Goal: Task Accomplishment & Management: Complete application form

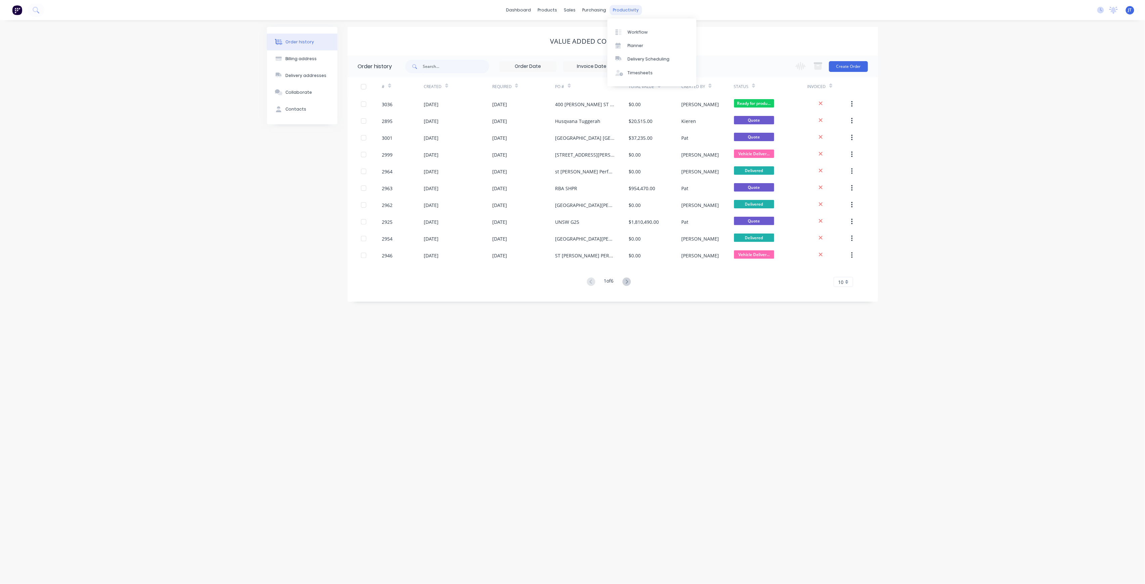
click at [622, 8] on div "productivity" at bounding box center [626, 10] width 33 height 10
click at [640, 36] on link "Workflow" at bounding box center [652, 31] width 89 height 13
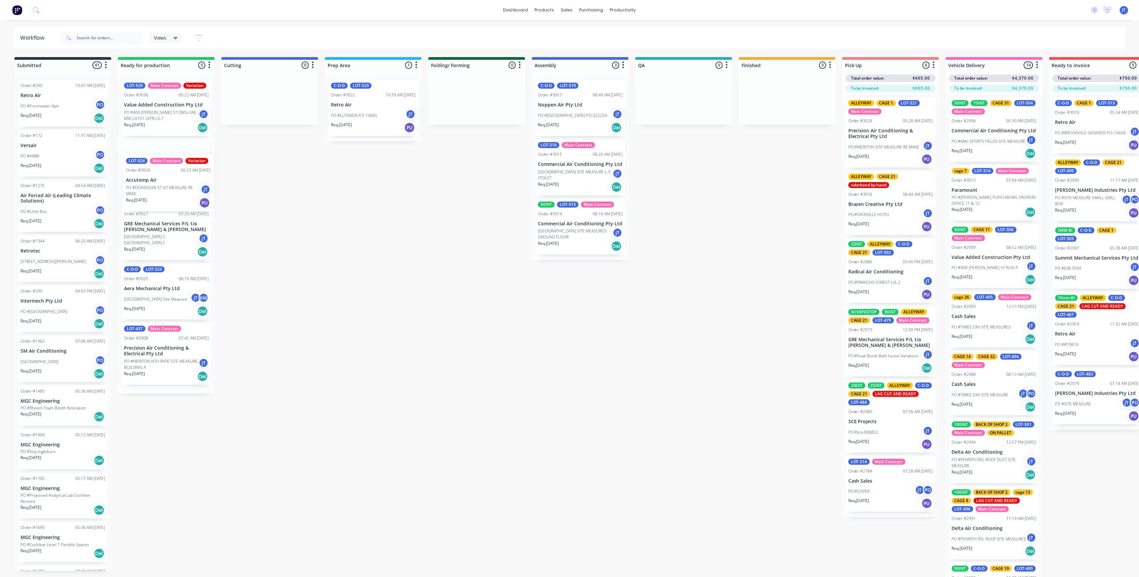
drag, startPoint x: 153, startPoint y: 230, endPoint x: 135, endPoint y: 178, distance: 55.1
click at [155, 179] on div "LOT-529 Main Contract Variation Order #3036 05:22 AM [DATE] Value Added Constru…" at bounding box center [166, 234] width 97 height 319
click at [146, 300] on p "[GEOGRAPHIC_DATA] Site Measure" at bounding box center [155, 299] width 63 height 6
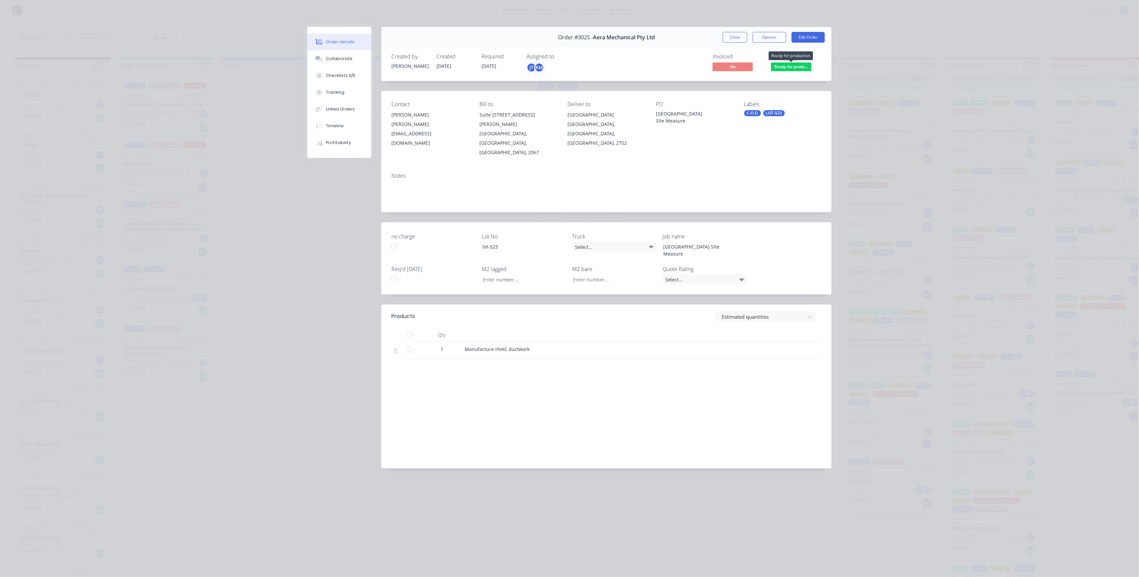
click at [792, 69] on span "Ready for produ..." at bounding box center [791, 66] width 40 height 8
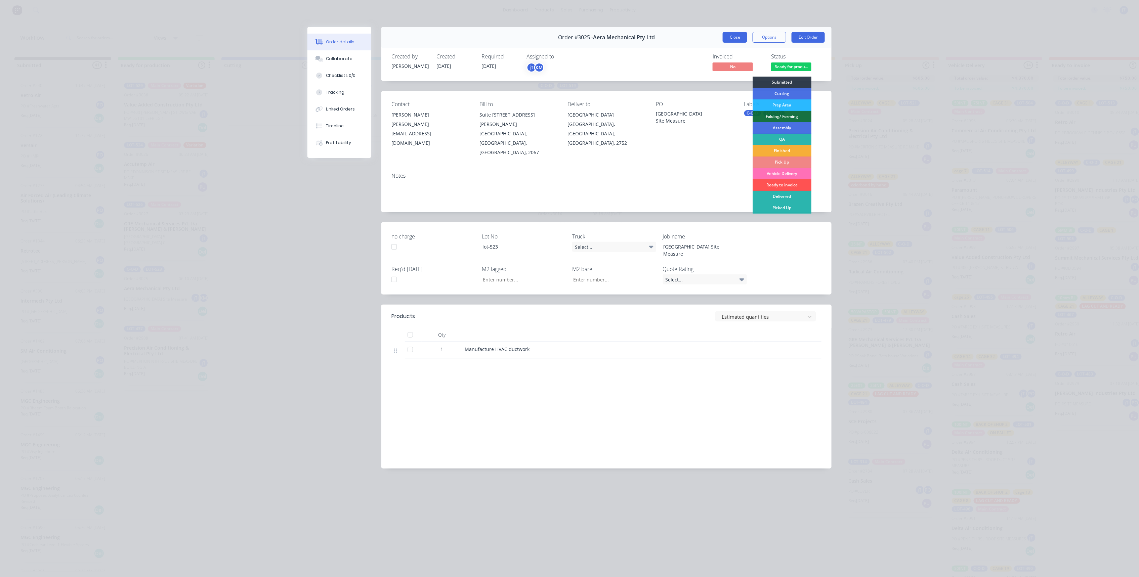
click at [731, 41] on button "Close" at bounding box center [734, 37] width 25 height 11
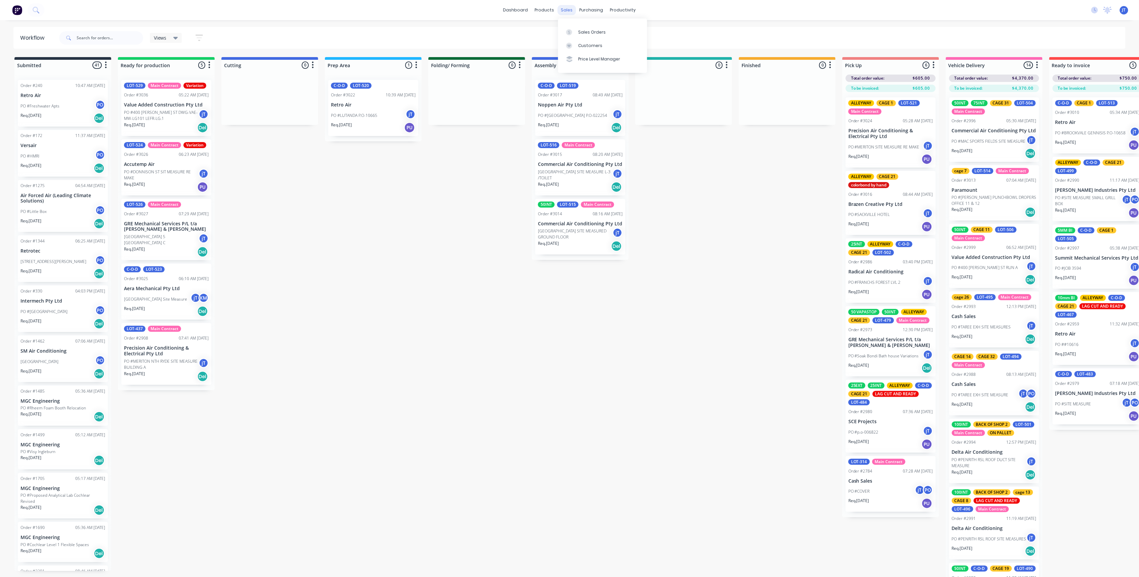
click at [571, 12] on div "sales" at bounding box center [567, 10] width 18 height 10
click at [613, 30] on link "Sales Orders" at bounding box center [602, 31] width 89 height 13
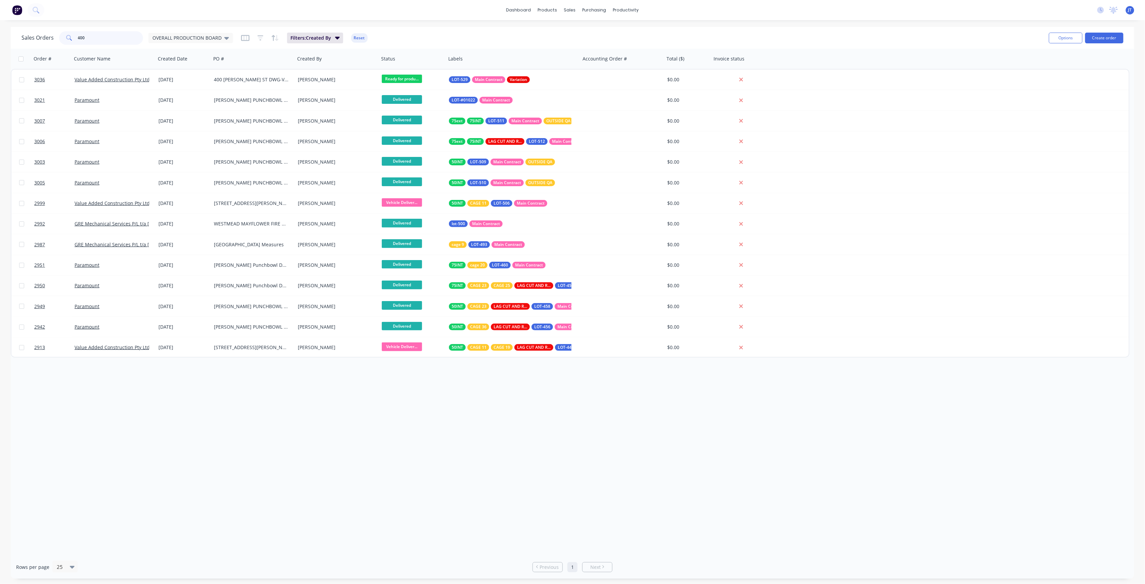
drag, startPoint x: 87, startPoint y: 36, endPoint x: 77, endPoint y: 38, distance: 10.7
click at [78, 38] on input "400" at bounding box center [110, 37] width 65 height 13
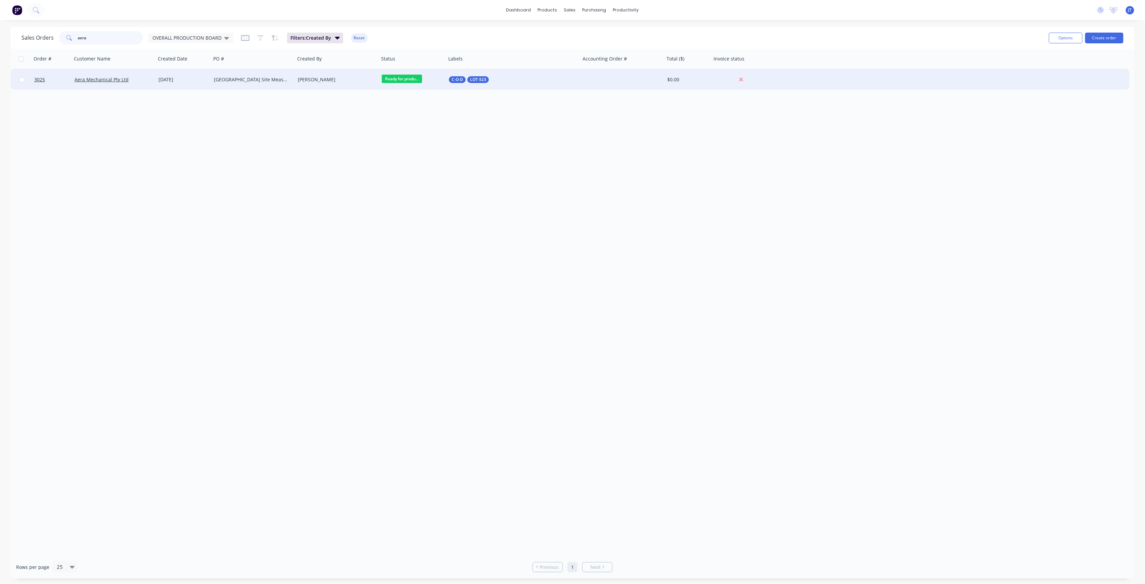
type input "aera"
click at [338, 77] on div "[PERSON_NAME]" at bounding box center [335, 79] width 75 height 7
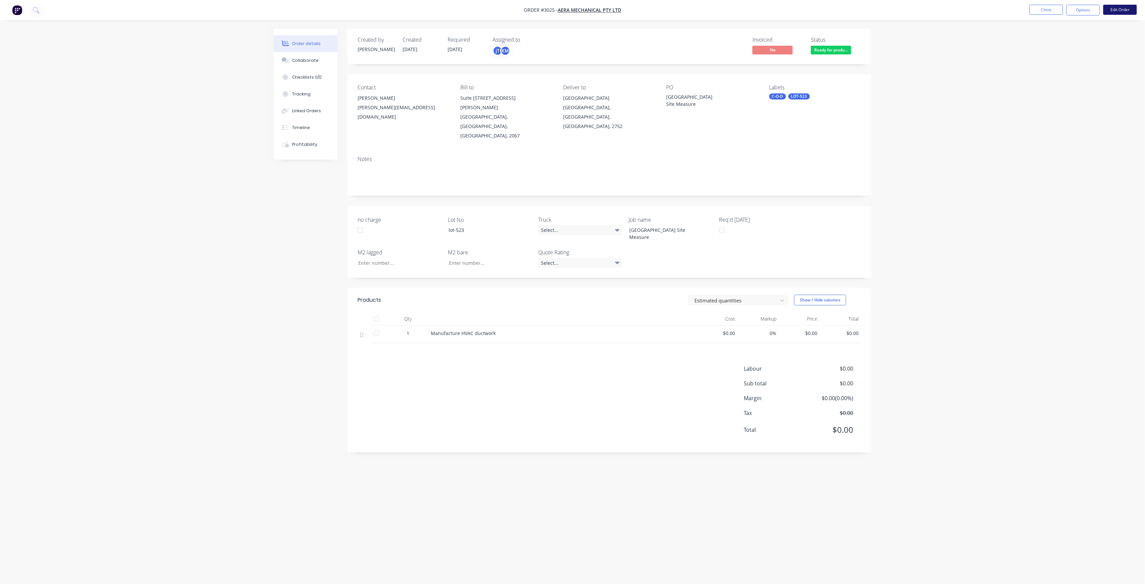
click at [1119, 11] on button "Edit Order" at bounding box center [1121, 10] width 34 height 10
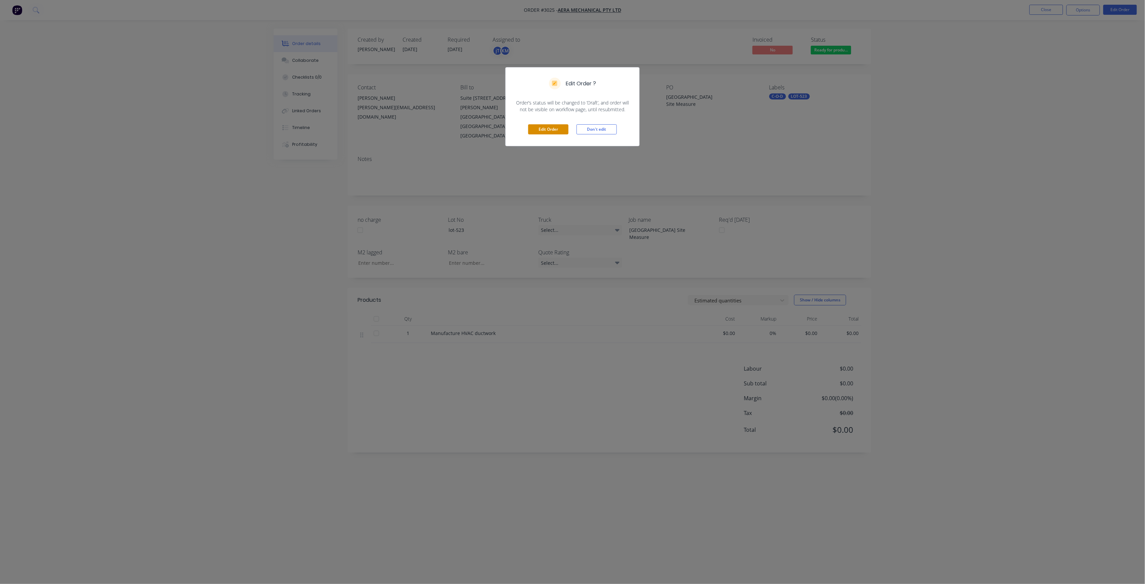
click at [559, 125] on button "Edit Order" at bounding box center [548, 129] width 40 height 10
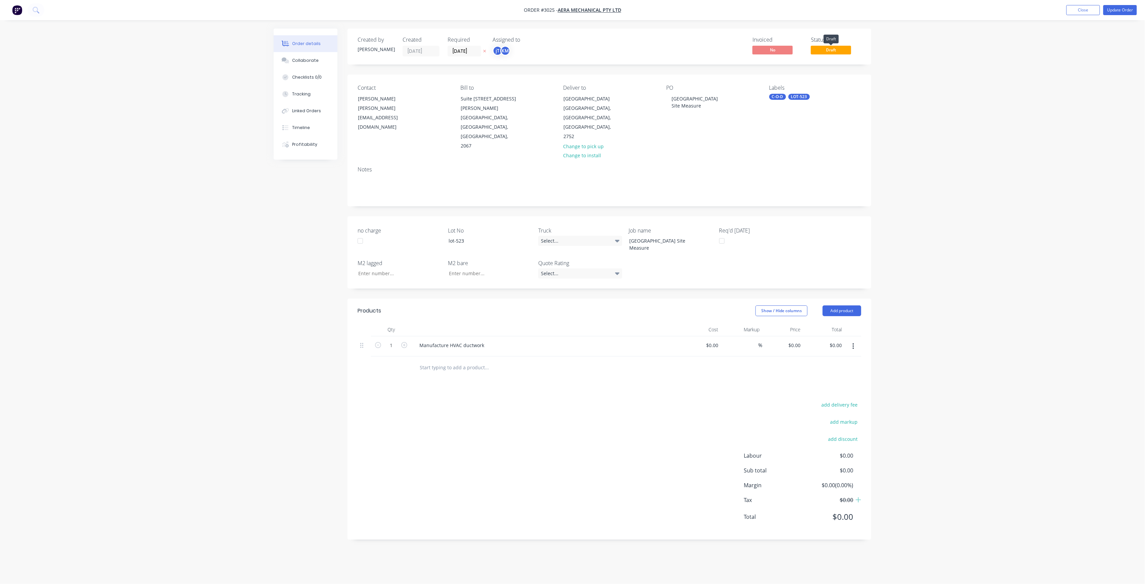
click at [819, 51] on span "Draft" at bounding box center [831, 50] width 40 height 8
drag, startPoint x: 833, startPoint y: 49, endPoint x: 847, endPoint y: 44, distance: 14.3
click at [834, 49] on span "Draft" at bounding box center [831, 50] width 40 height 8
click at [1071, 5] on button "Close" at bounding box center [1084, 10] width 34 height 10
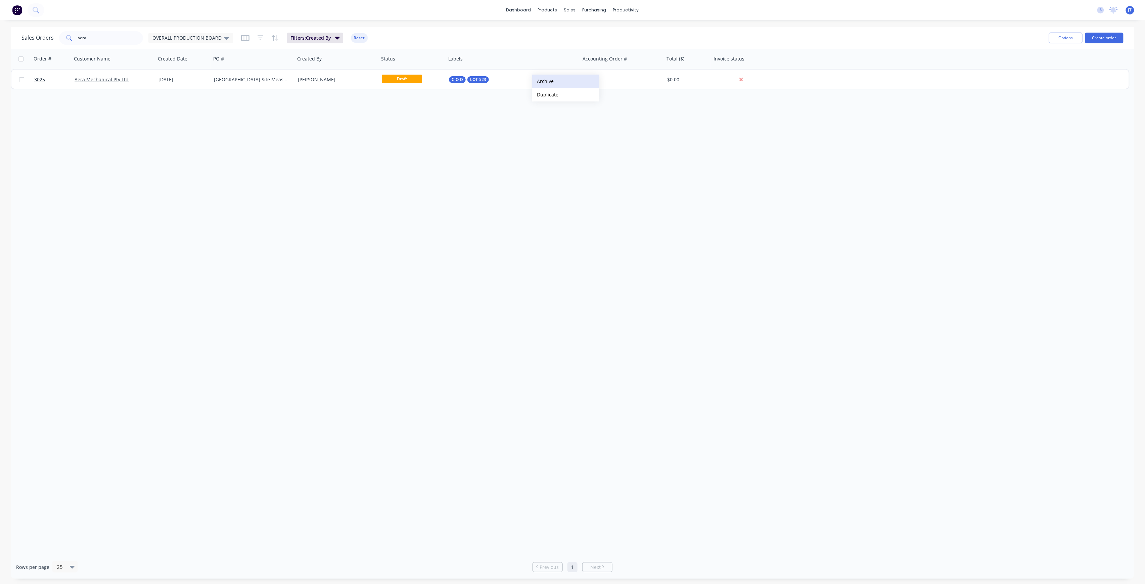
click at [564, 83] on button "Archive" at bounding box center [565, 81] width 67 height 13
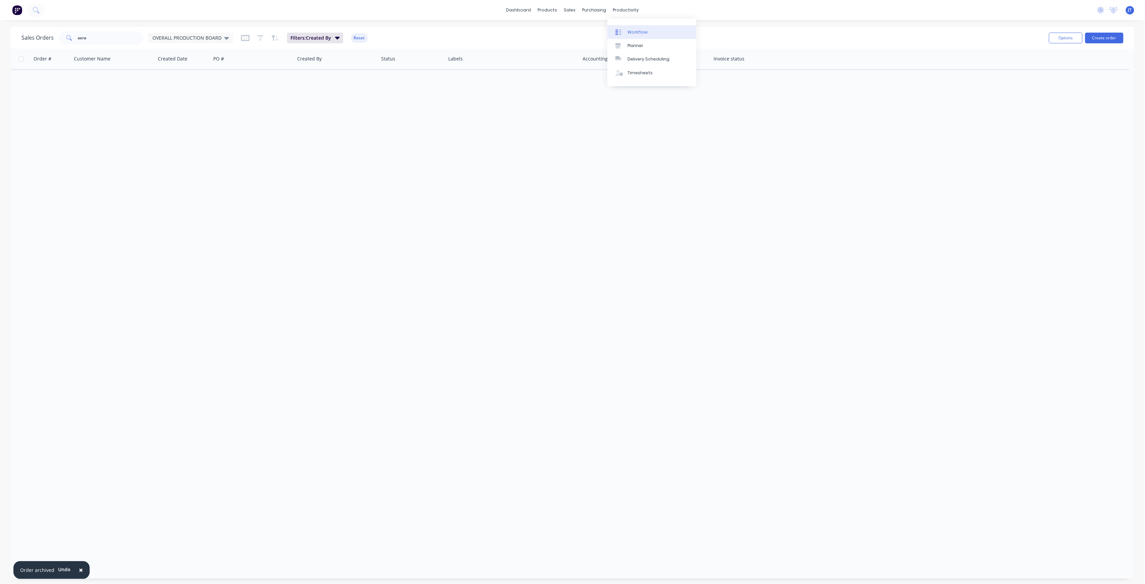
click at [638, 30] on div "Workflow" at bounding box center [638, 32] width 20 height 6
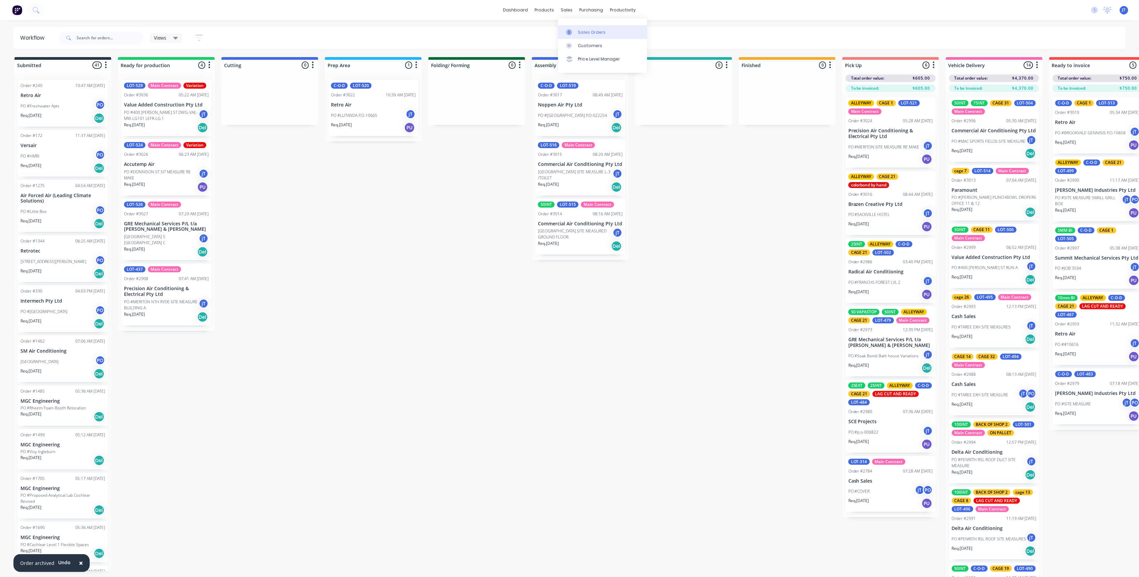
click at [584, 32] on div "Sales Orders" at bounding box center [592, 32] width 28 height 6
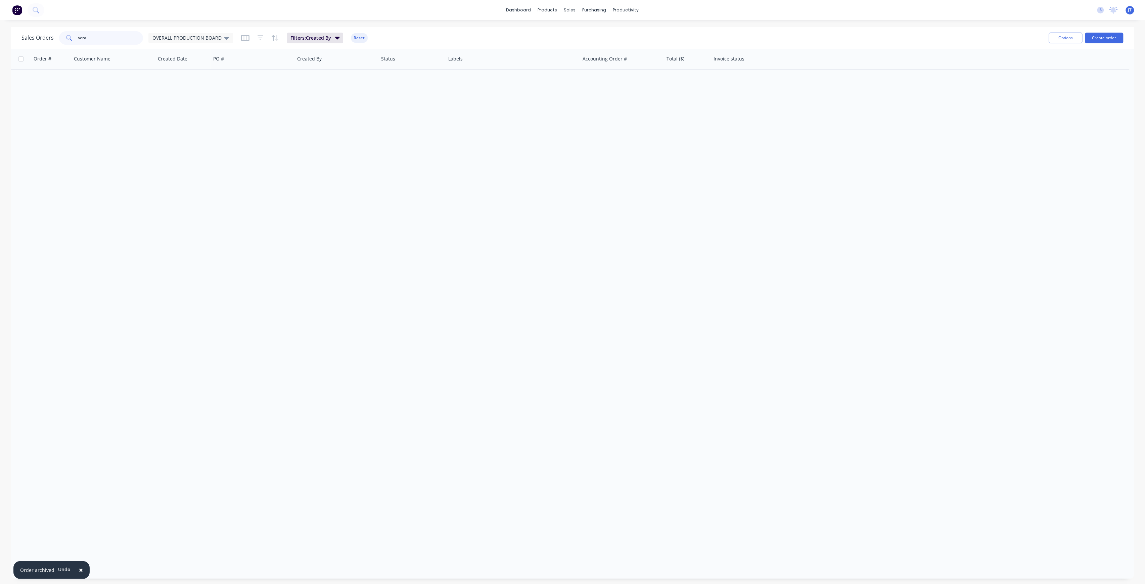
drag, startPoint x: 76, startPoint y: 40, endPoint x: 61, endPoint y: 41, distance: 14.5
click at [61, 41] on div "aera" at bounding box center [101, 37] width 84 height 13
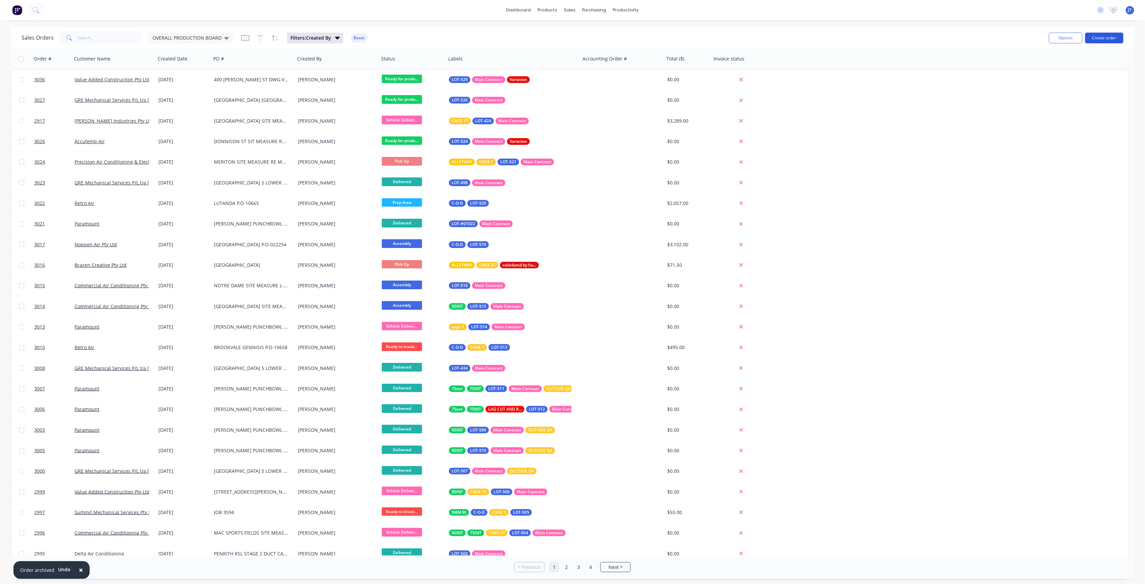
click at [1100, 36] on button "Create order" at bounding box center [1105, 38] width 38 height 11
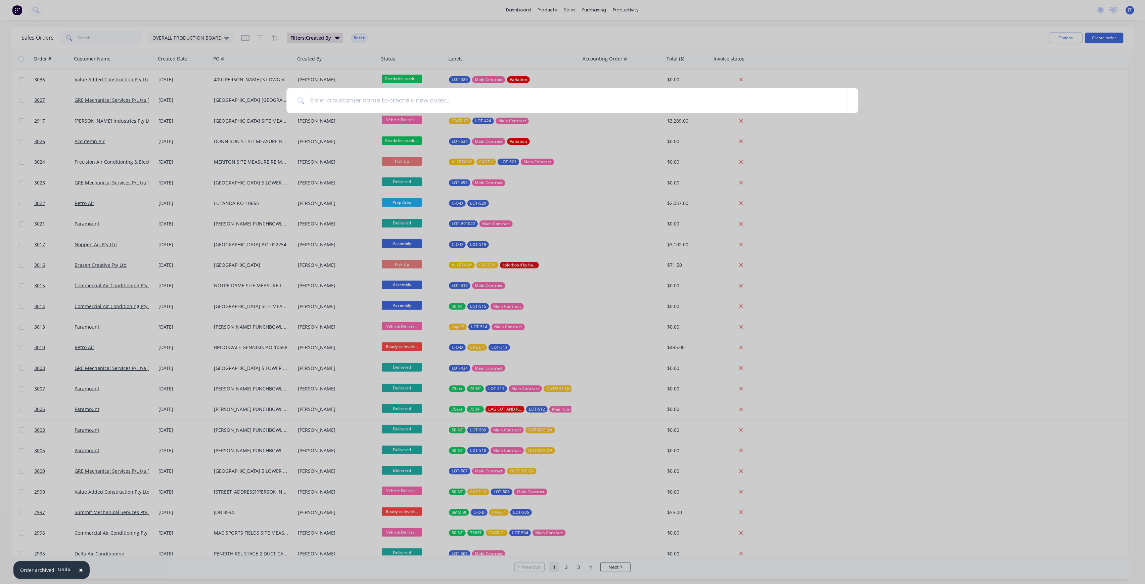
type input "a"
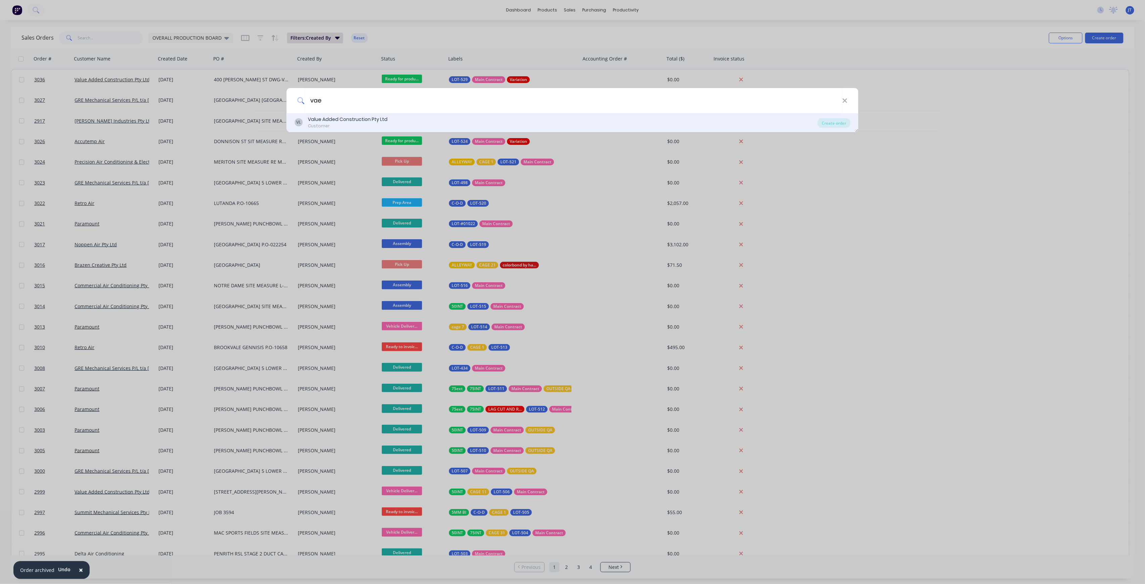
type input "vae"
click at [708, 127] on div "VL Value Added Construction Pty Ltd Customer" at bounding box center [556, 122] width 523 height 13
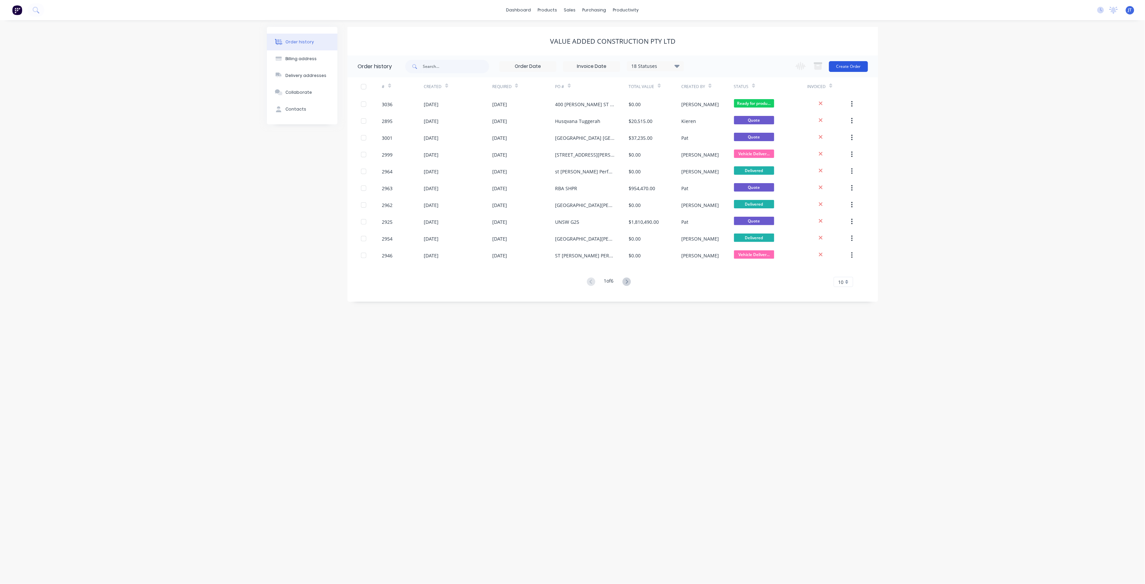
click at [837, 67] on button "Create Order" at bounding box center [848, 66] width 39 height 11
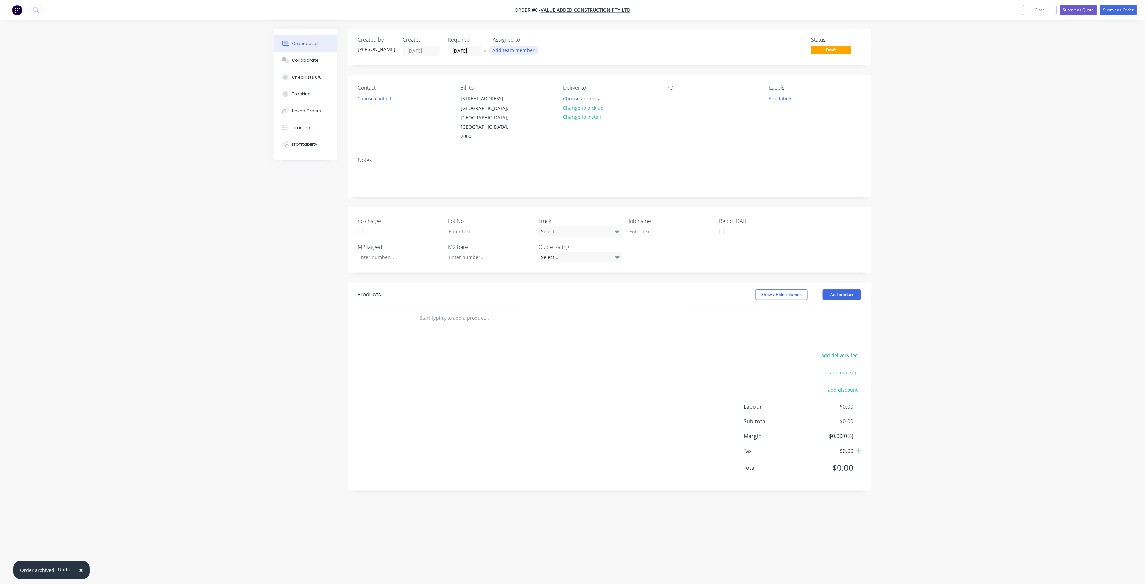
click at [515, 46] on button "Add team member" at bounding box center [513, 50] width 49 height 9
click at [523, 89] on div "[PERSON_NAME] (You)" at bounding box center [547, 87] width 67 height 7
click at [385, 99] on div "Order details Collaborate Checklists 0/0 Tracking Linked Orders Timeline Profit…" at bounding box center [572, 279] width 611 height 501
click at [386, 99] on button "Choose contact" at bounding box center [374, 98] width 41 height 9
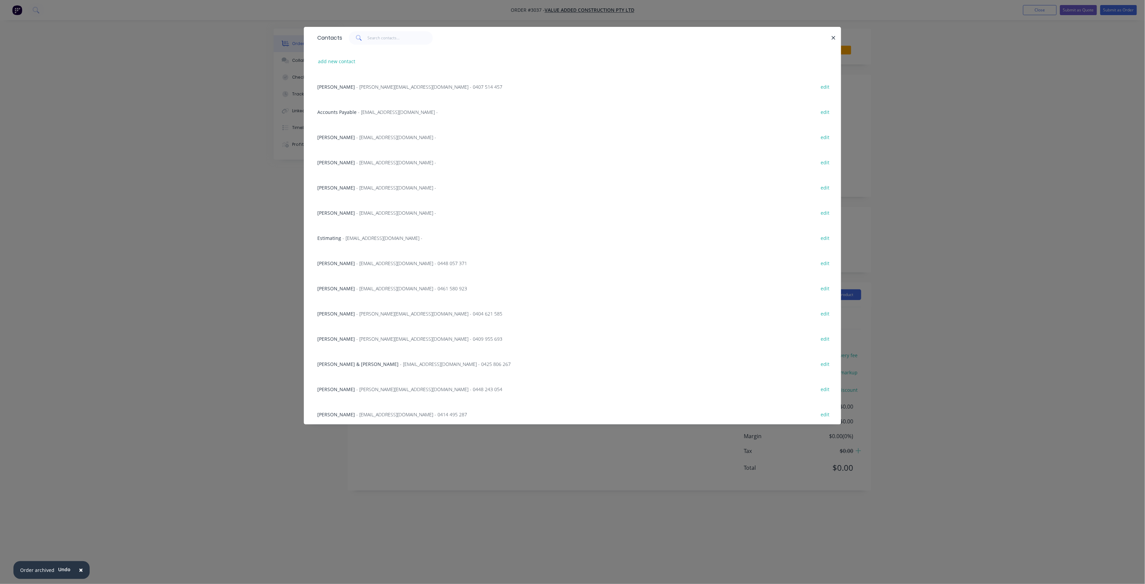
click at [420, 260] on span "- [EMAIL_ADDRESS][DOMAIN_NAME] - 0448 057 371" at bounding box center [411, 263] width 111 height 6
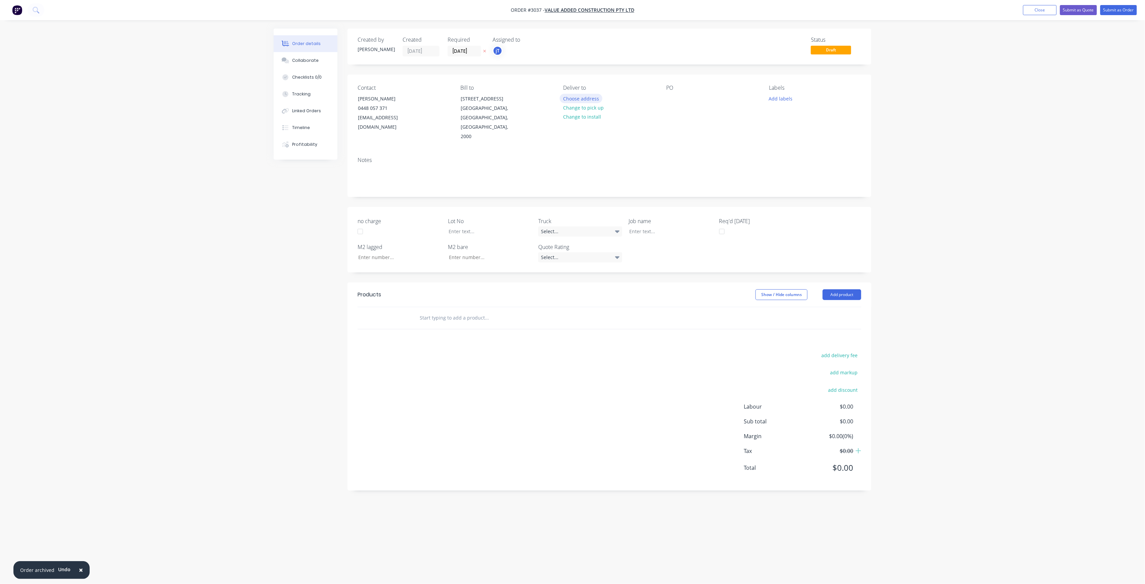
click at [596, 101] on button "Choose address" at bounding box center [581, 98] width 43 height 9
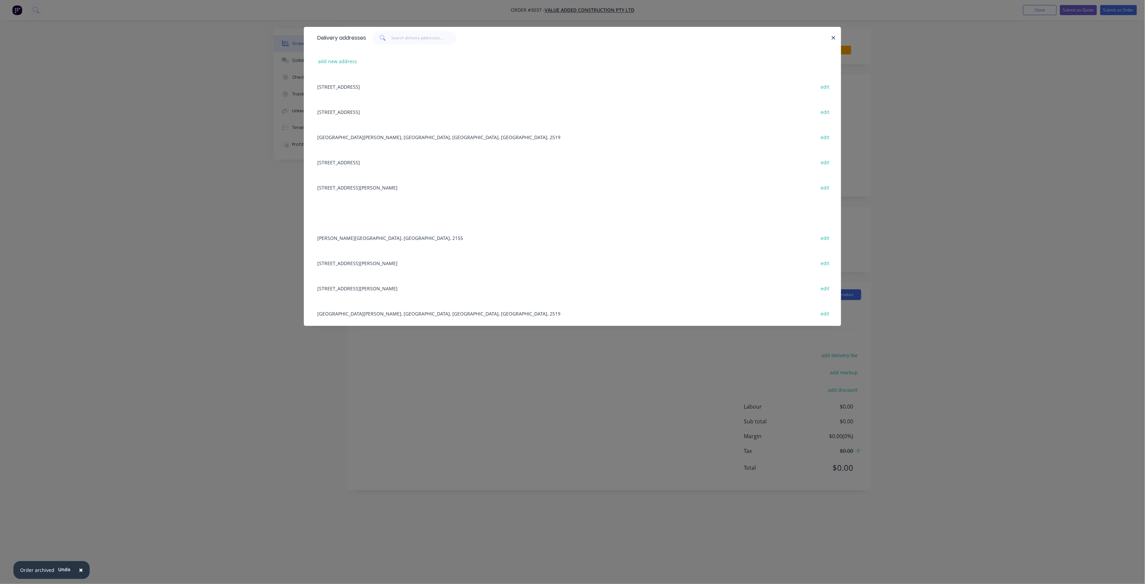
click at [414, 313] on div "[GEOGRAPHIC_DATA][PERSON_NAME], [GEOGRAPHIC_DATA], [GEOGRAPHIC_DATA], [GEOGRAPH…" at bounding box center [572, 313] width 517 height 25
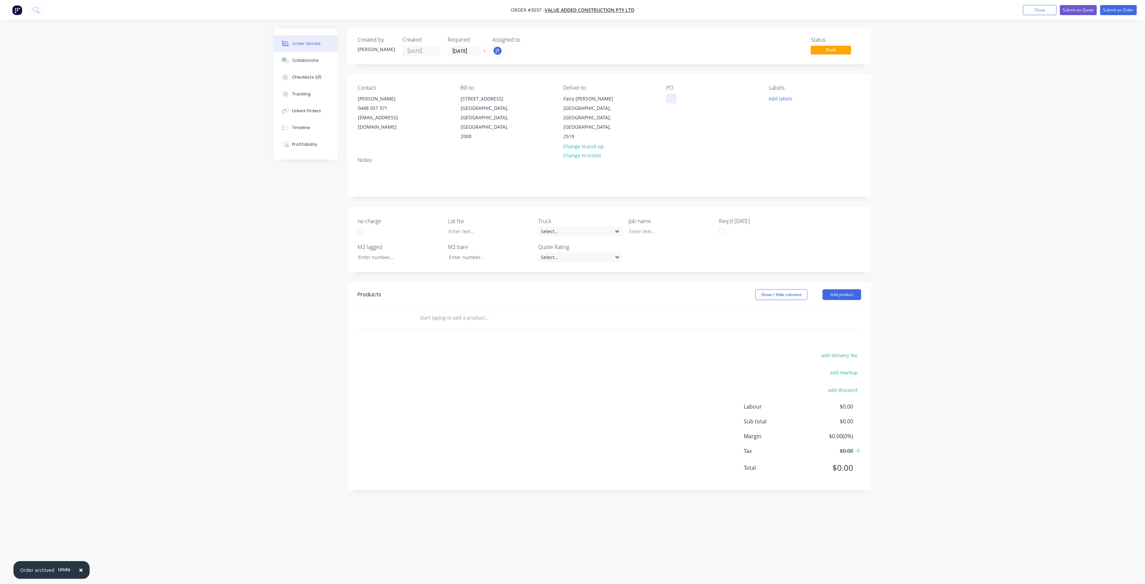
click at [673, 101] on div at bounding box center [671, 99] width 11 height 10
click at [781, 97] on button "Add labels" at bounding box center [780, 98] width 31 height 9
click at [799, 112] on input "text" at bounding box center [825, 118] width 70 height 13
drag, startPoint x: 817, startPoint y: 122, endPoint x: 779, endPoint y: 118, distance: 38.6
click at [779, 118] on div "LOT-527" at bounding box center [819, 118] width 87 height 13
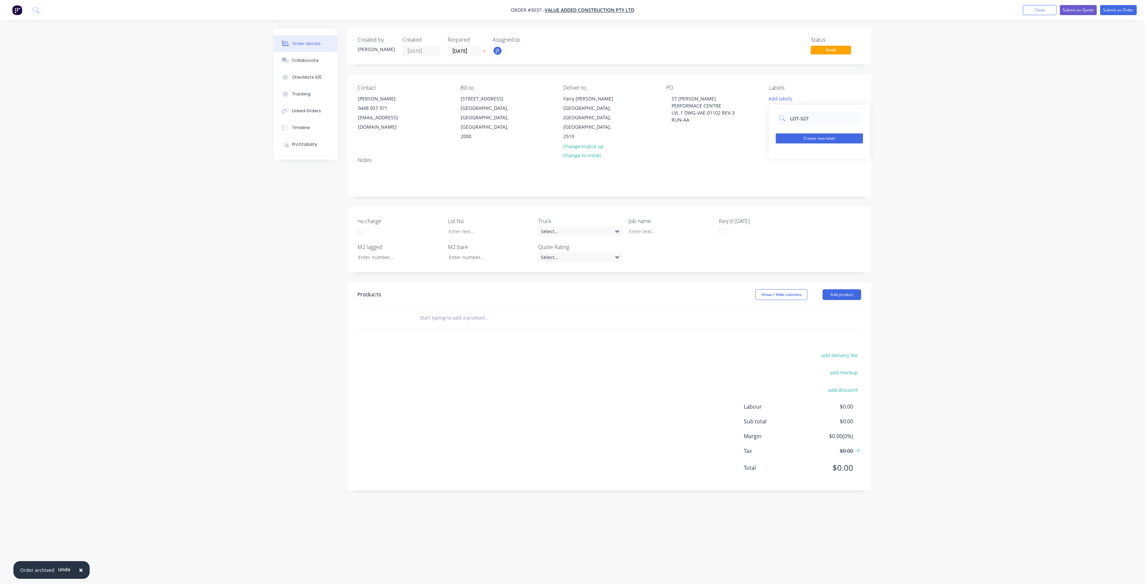
type input "LOT-527"
click at [827, 137] on button "Create new label" at bounding box center [819, 138] width 87 height 10
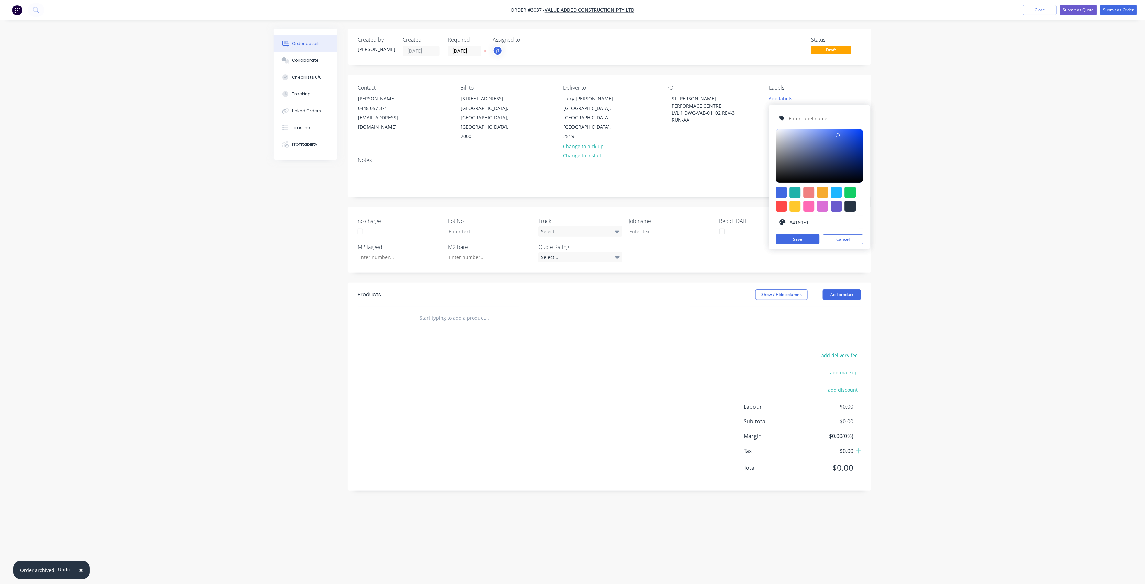
click at [823, 117] on input "text" at bounding box center [824, 118] width 72 height 13
paste input "LOT-527"
type input "LOT-527"
click at [805, 234] on button "Save" at bounding box center [798, 239] width 44 height 10
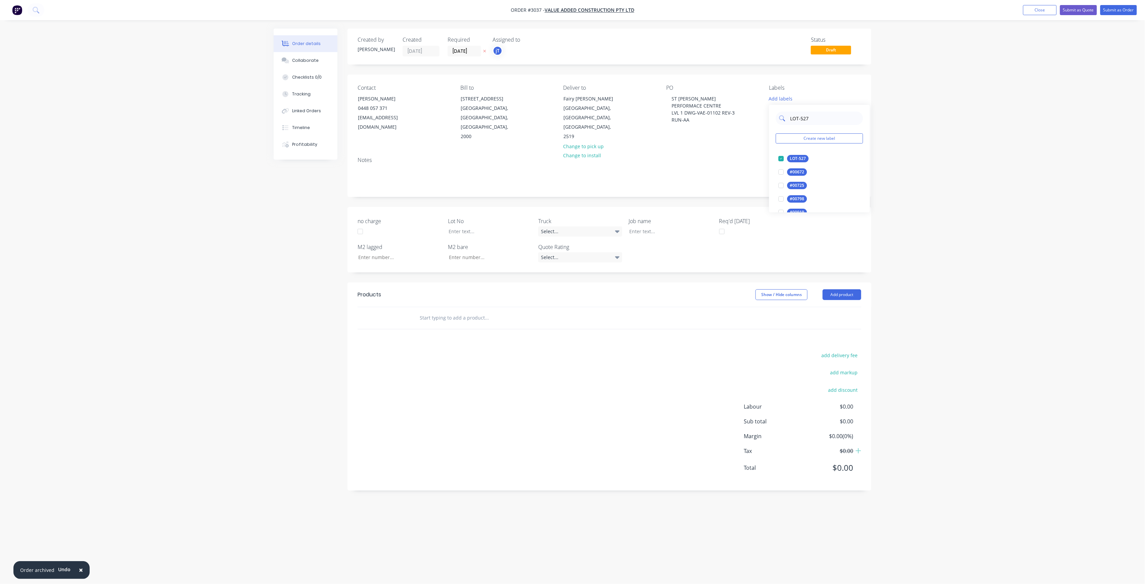
drag, startPoint x: 805, startPoint y: 121, endPoint x: 792, endPoint y: 122, distance: 13.2
click at [787, 122] on div "LOT-527" at bounding box center [819, 118] width 87 height 13
click at [807, 120] on input "LOT-527" at bounding box center [825, 118] width 70 height 13
drag, startPoint x: 802, startPoint y: 120, endPoint x: 784, endPoint y: 122, distance: 18.6
click at [784, 122] on div "LOT-527" at bounding box center [819, 118] width 87 height 13
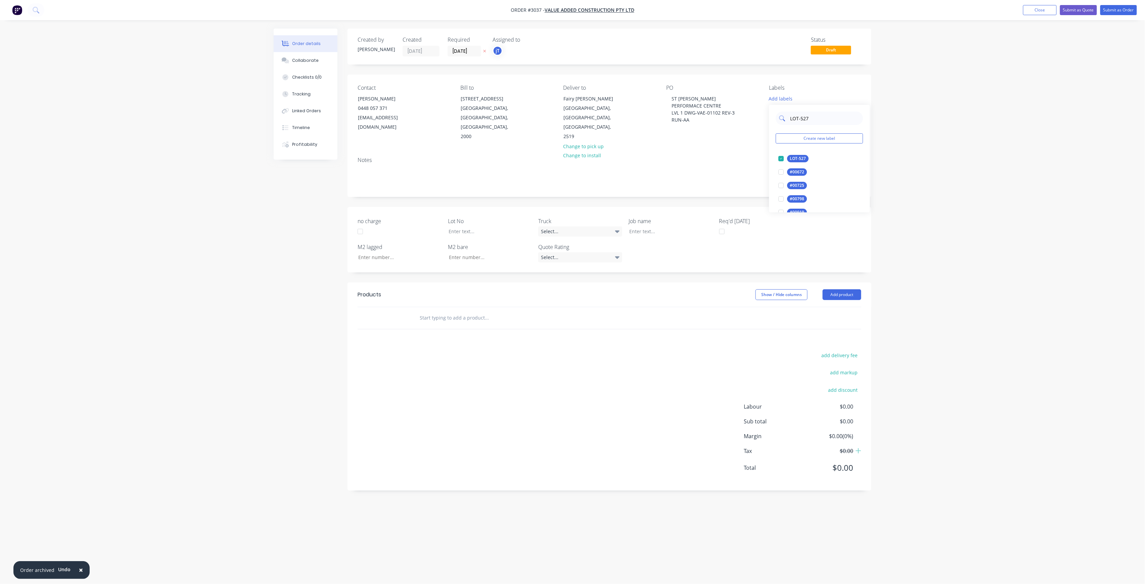
click at [809, 122] on input "LOT-527" at bounding box center [825, 118] width 70 height 13
type input "L"
click at [792, 183] on div "50INT" at bounding box center [796, 185] width 17 height 7
click at [787, 120] on div "50" at bounding box center [819, 114] width 87 height 13
type input "MAIN"
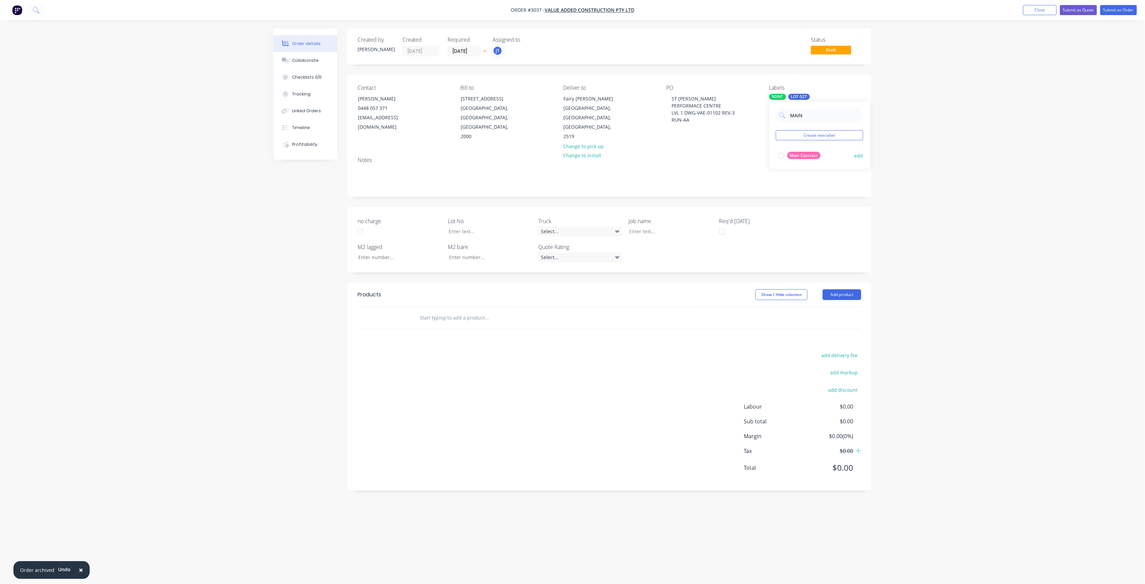
click at [803, 157] on div "Main Contract" at bounding box center [804, 155] width 33 height 7
click at [456, 311] on input "text" at bounding box center [486, 317] width 134 height 13
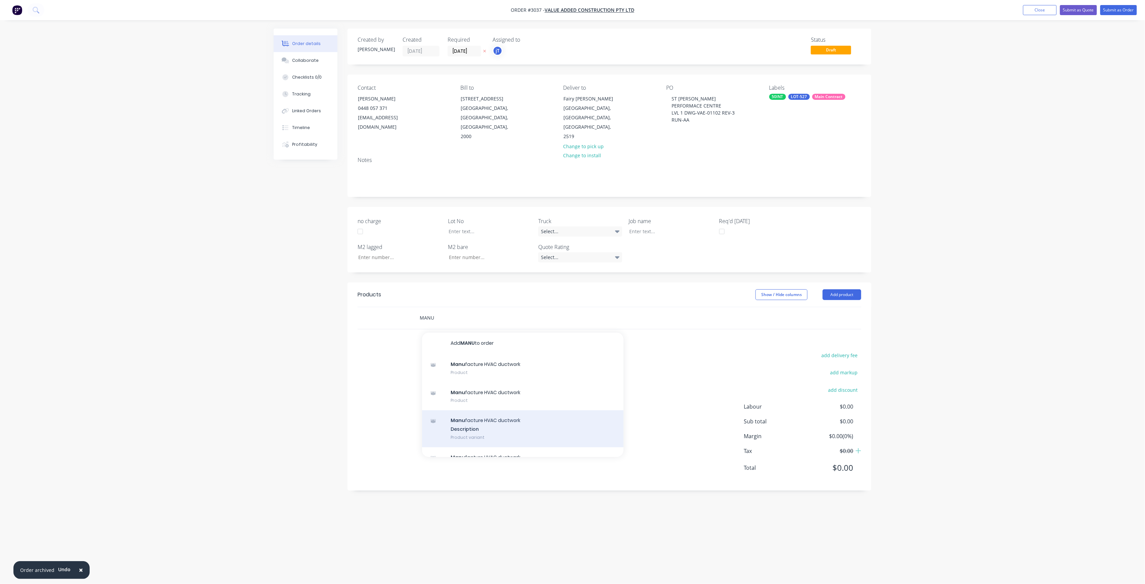
type input "MANU"
click at [489, 410] on div "Manu facture HVAC ductwork Description Product variant" at bounding box center [523, 428] width 202 height 37
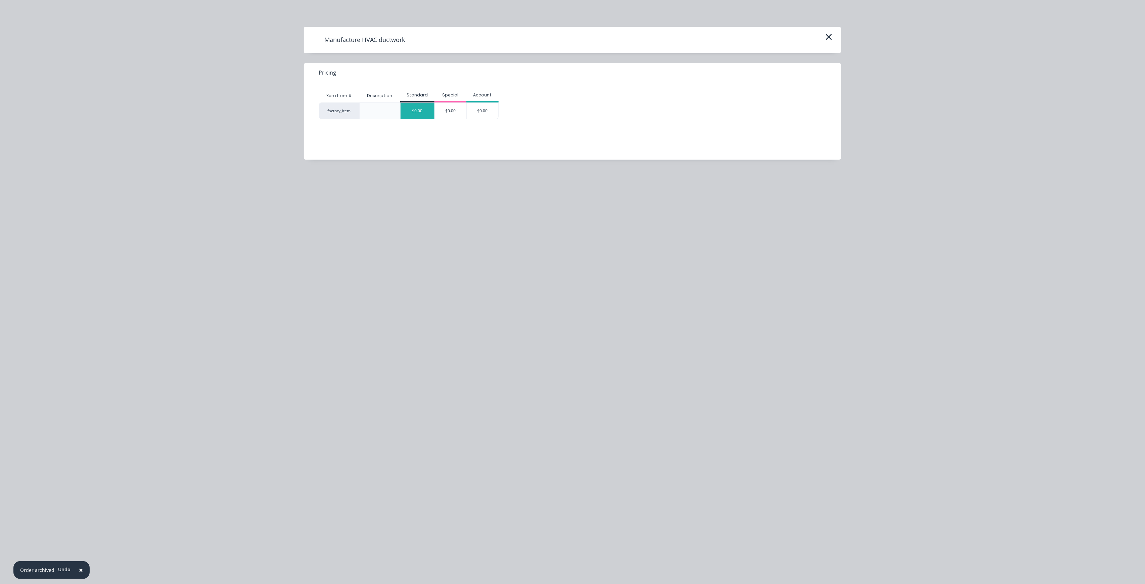
click at [419, 114] on div "$0.00" at bounding box center [418, 111] width 34 height 16
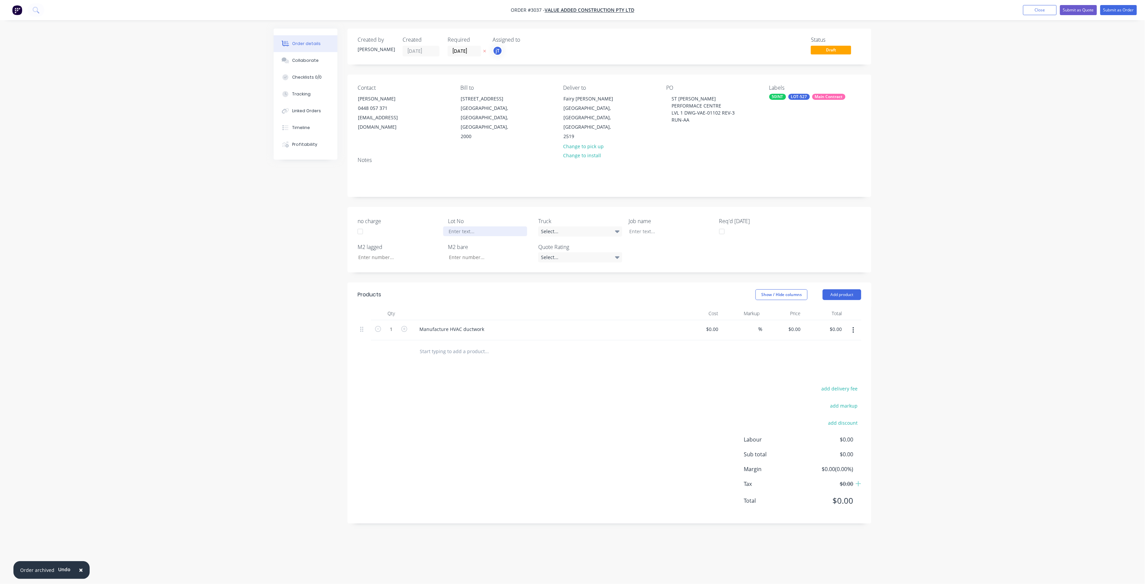
click at [470, 226] on div at bounding box center [485, 231] width 84 height 10
drag, startPoint x: 679, startPoint y: 120, endPoint x: 667, endPoint y: 96, distance: 26.6
click at [667, 96] on div "ST [PERSON_NAME] PERFORMACE CENTRE LVL 1 DWG-VAE-01102 REV-3 RUN-AA" at bounding box center [708, 109] width 84 height 31
copy div "ST [PERSON_NAME] PERFORMACE CENTRE LVL 1 DWG-VAE-01102 REV-3 RUN-AA"
click at [642, 226] on div at bounding box center [666, 231] width 84 height 10
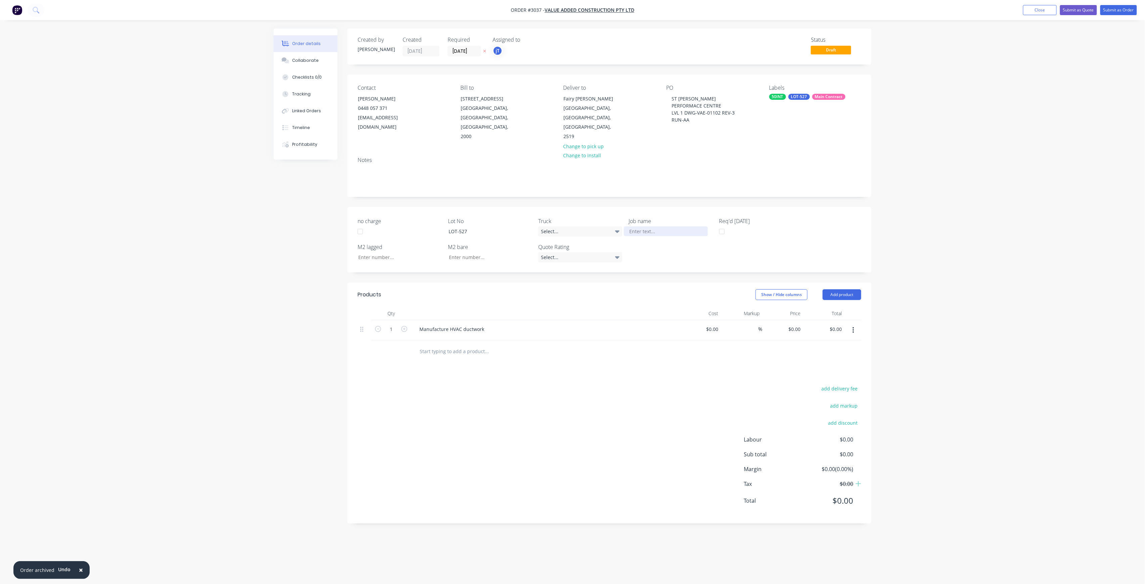
paste div
click at [1132, 13] on button "Submit as Order" at bounding box center [1119, 10] width 37 height 10
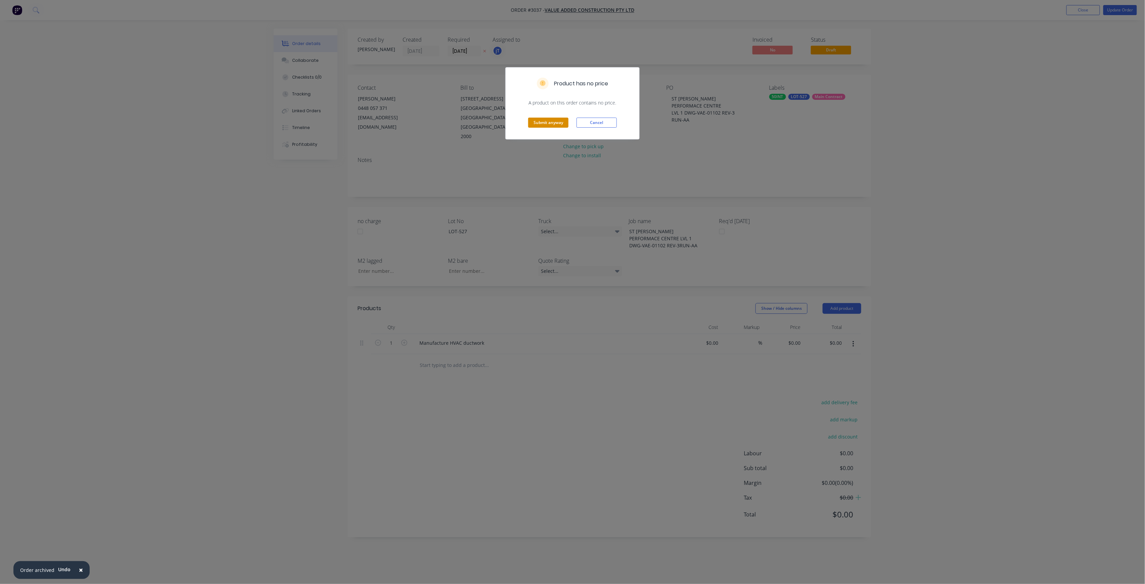
click at [559, 120] on button "Submit anyway" at bounding box center [548, 123] width 40 height 10
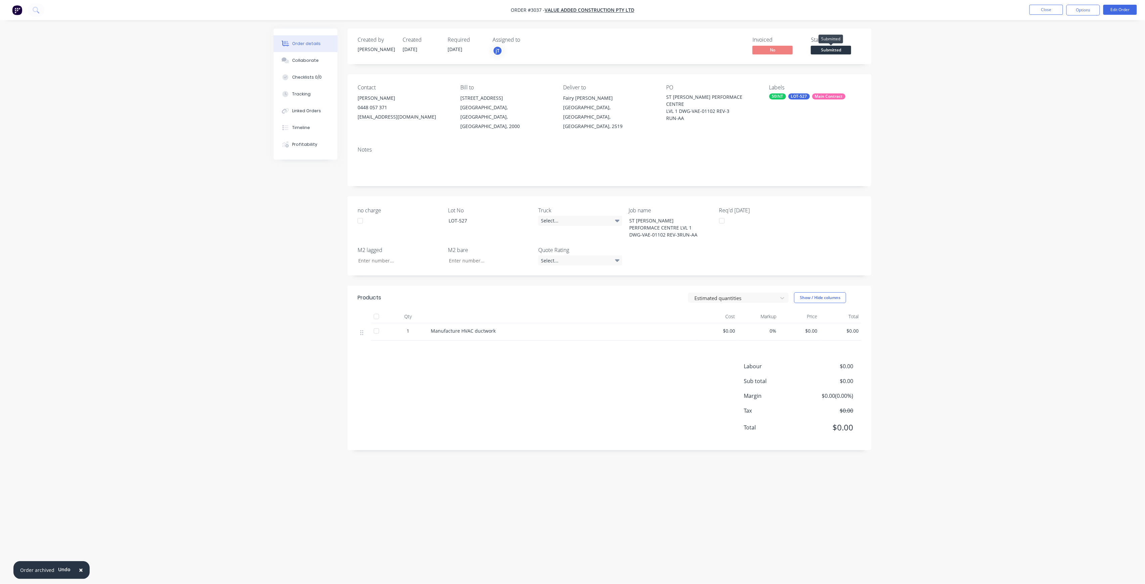
click at [842, 48] on span "Submitted" at bounding box center [831, 50] width 40 height 8
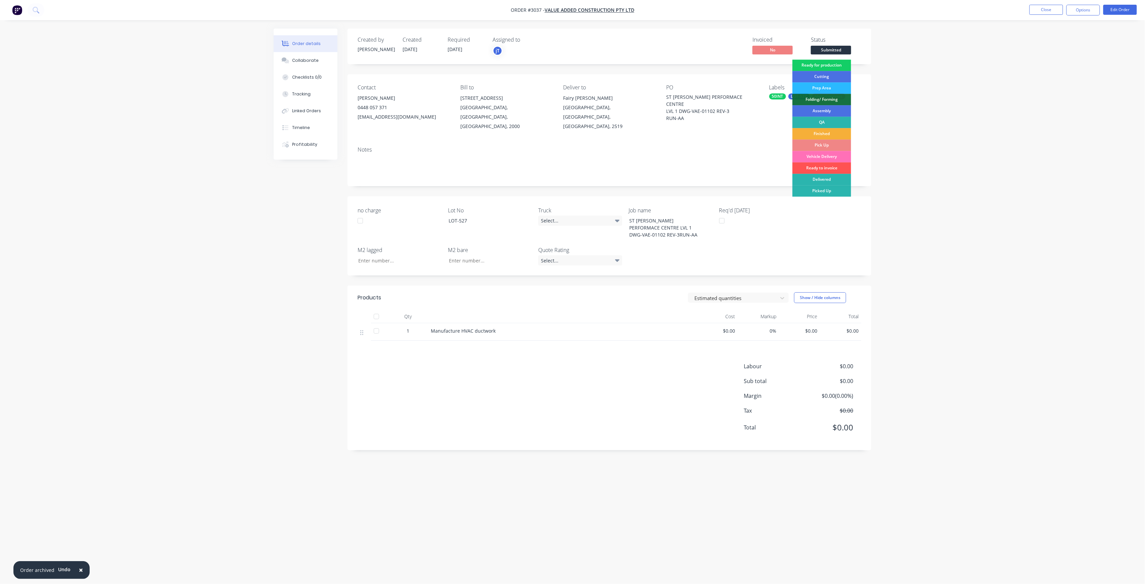
click at [838, 67] on div "Ready for production" at bounding box center [822, 64] width 59 height 11
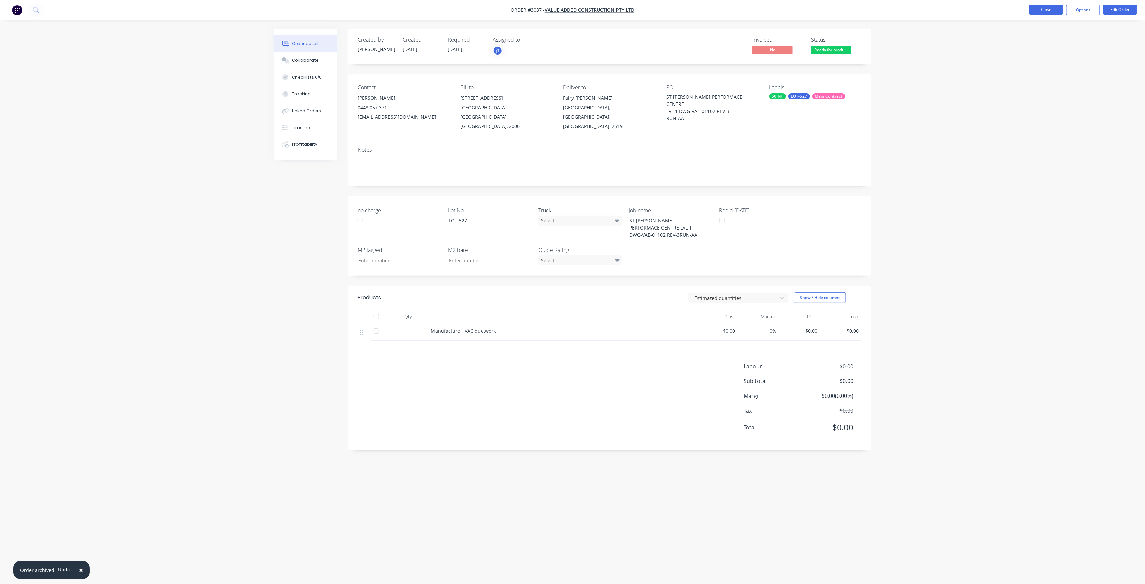
click at [1041, 11] on button "Close" at bounding box center [1047, 10] width 34 height 10
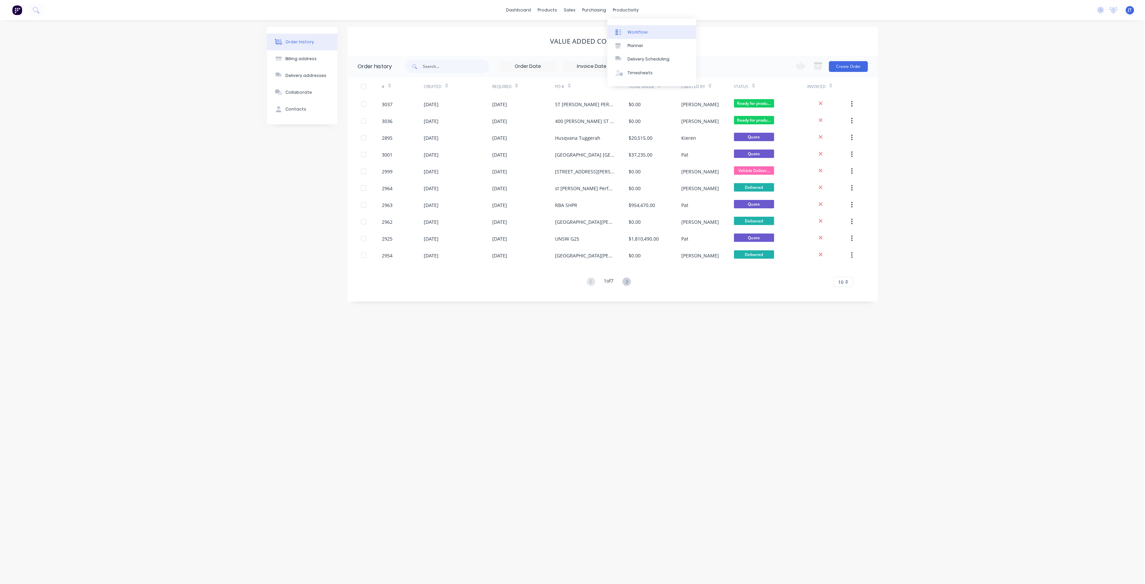
click at [640, 30] on div "Workflow" at bounding box center [638, 32] width 20 height 6
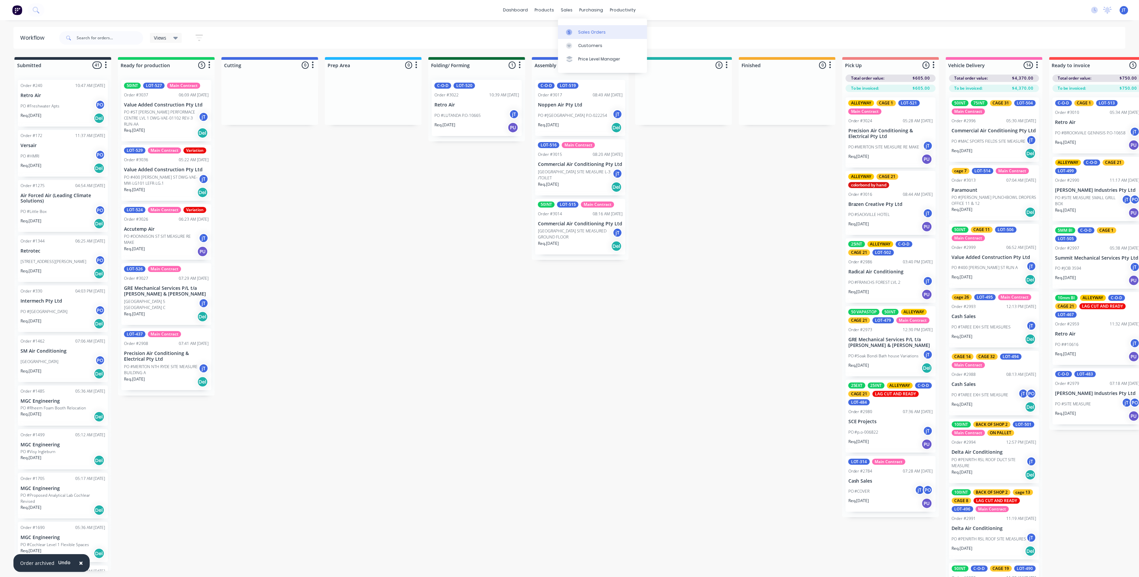
click at [585, 32] on div "Sales Orders" at bounding box center [592, 32] width 28 height 6
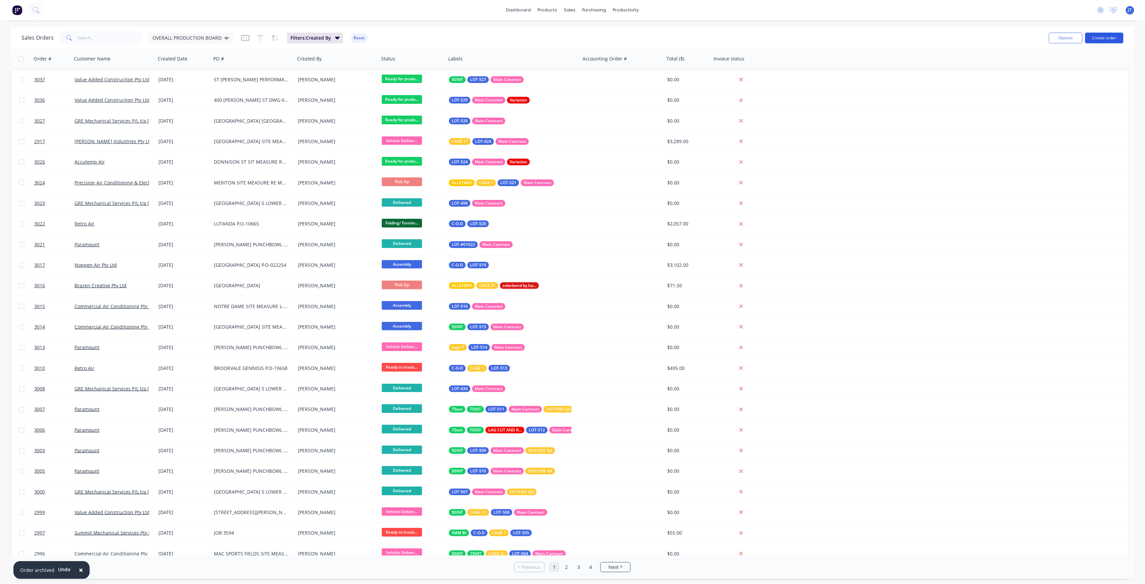
click at [1114, 37] on button "Create order" at bounding box center [1105, 38] width 38 height 11
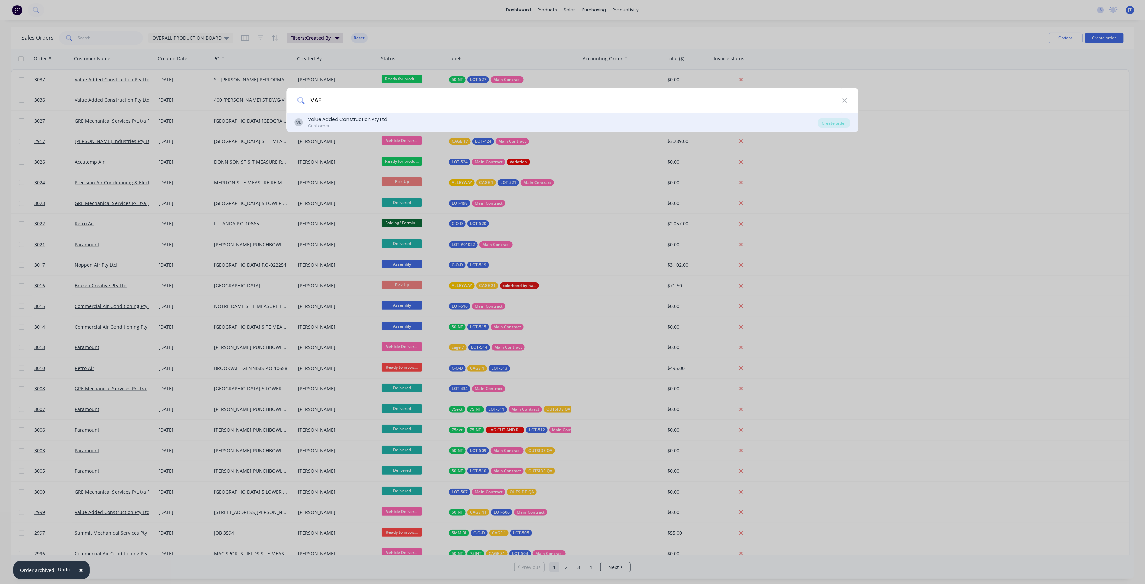
type input "VAE"
click at [586, 122] on div "VL Value Added Construction Pty Ltd Customer" at bounding box center [556, 122] width 523 height 13
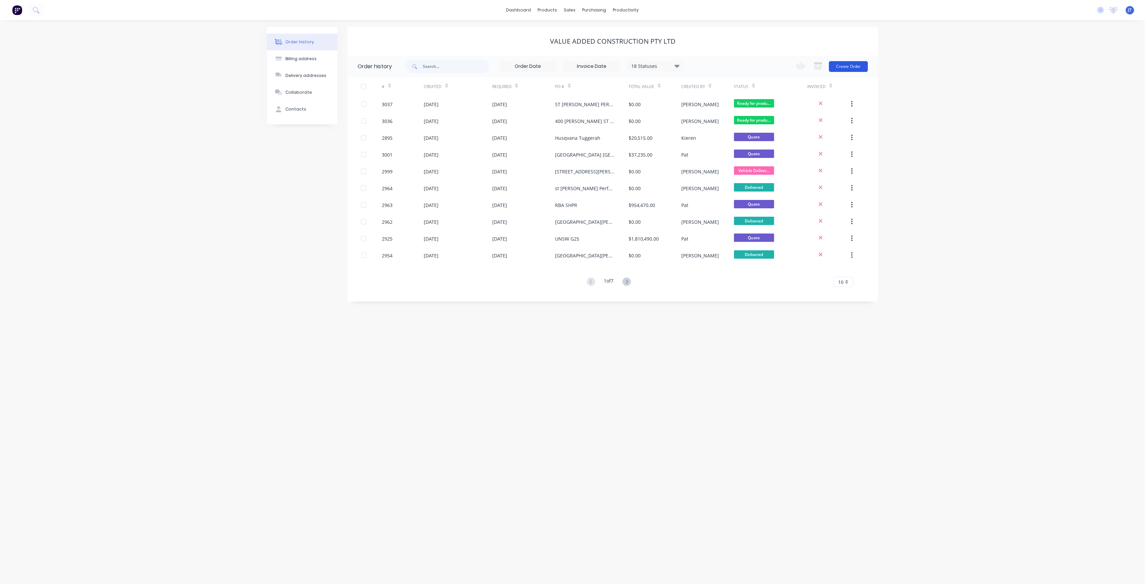
click at [846, 66] on button "Create Order" at bounding box center [848, 66] width 39 height 11
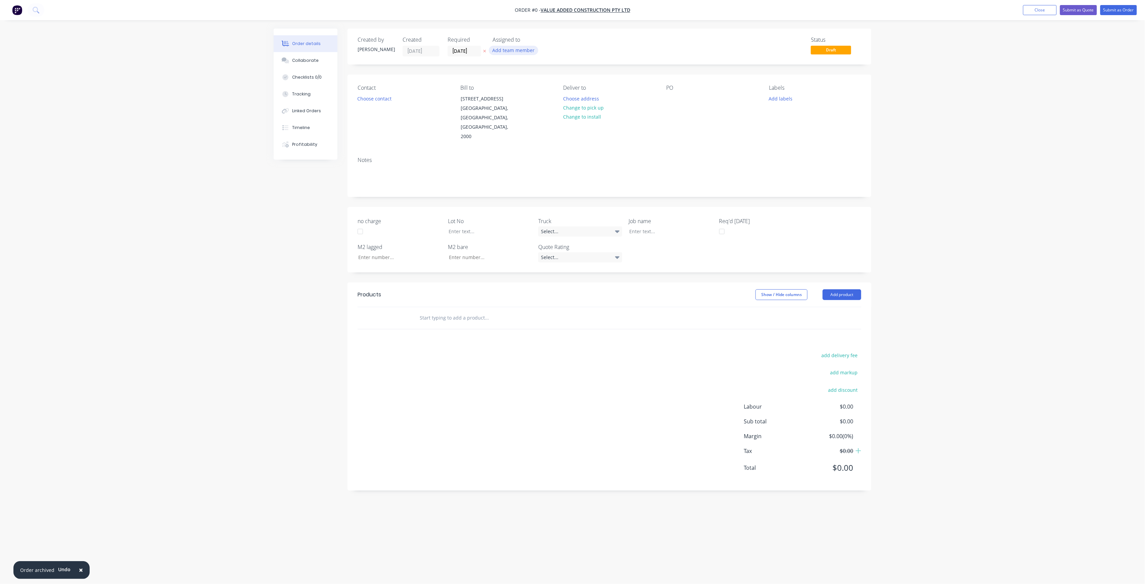
click at [513, 53] on button "Add team member" at bounding box center [513, 50] width 49 height 9
click at [537, 90] on div "[PERSON_NAME] (You)" at bounding box center [547, 87] width 67 height 7
click at [81, 568] on span "×" at bounding box center [81, 569] width 4 height 9
click at [474, 49] on input "[DATE]" at bounding box center [464, 51] width 33 height 10
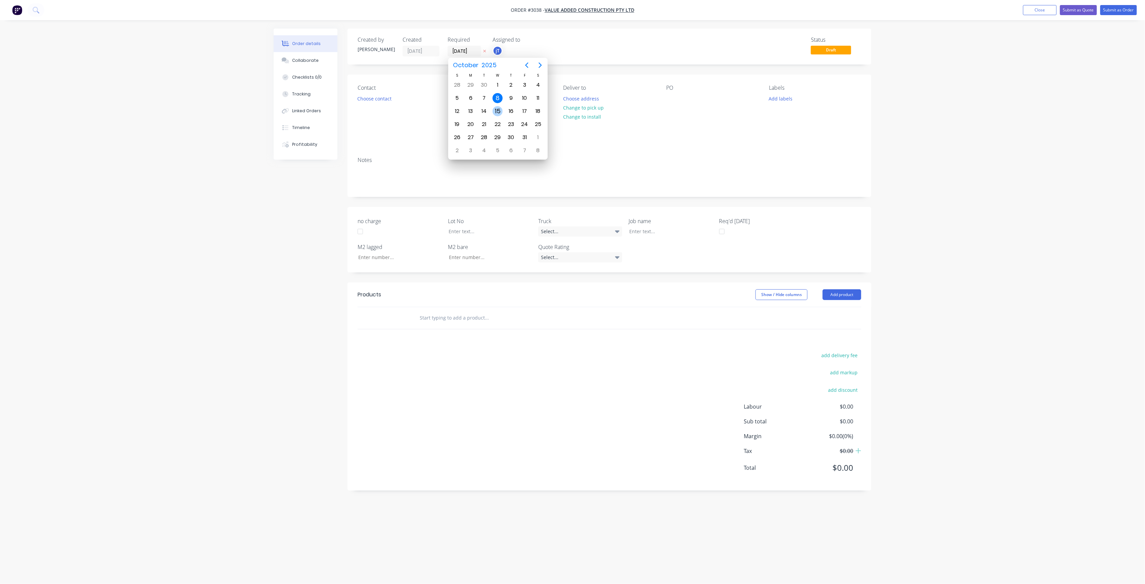
click at [497, 109] on div "15" at bounding box center [498, 111] width 10 height 10
type input "[DATE]"
click at [380, 96] on button "Choose contact" at bounding box center [374, 98] width 41 height 9
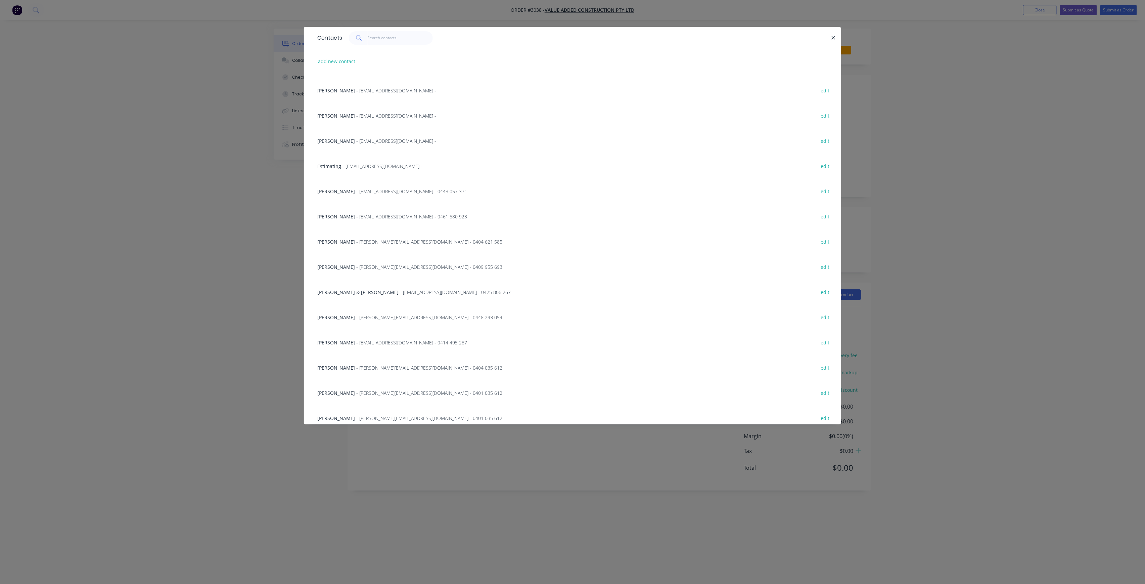
scroll to position [103, 0]
click at [384, 155] on div "[PERSON_NAME] - [EMAIL_ADDRESS][DOMAIN_NAME] - 0448 057 371 edit" at bounding box center [572, 159] width 517 height 25
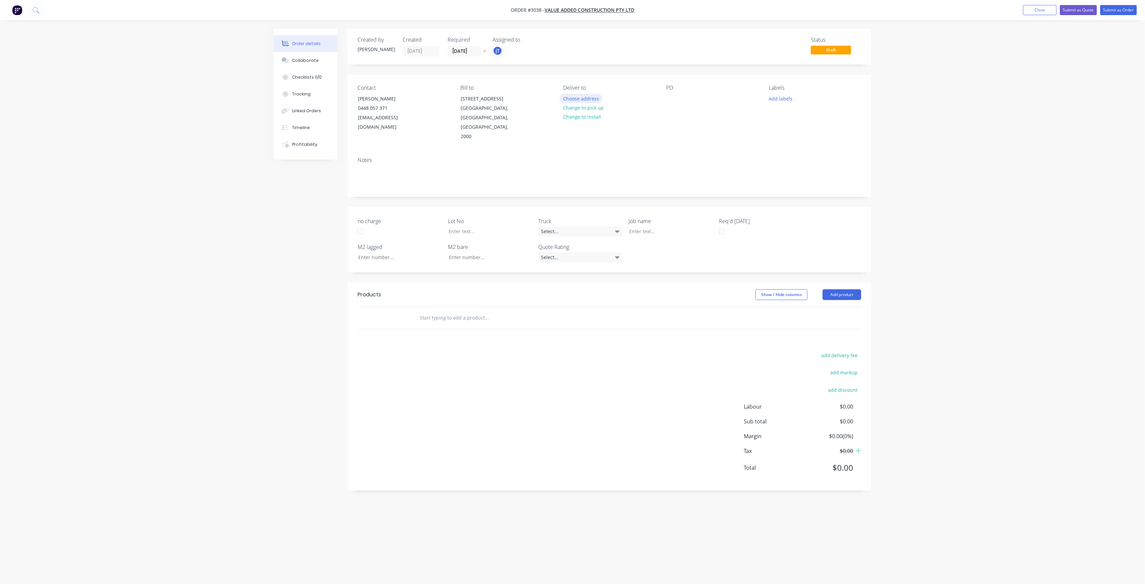
click at [597, 99] on button "Choose address" at bounding box center [581, 98] width 43 height 9
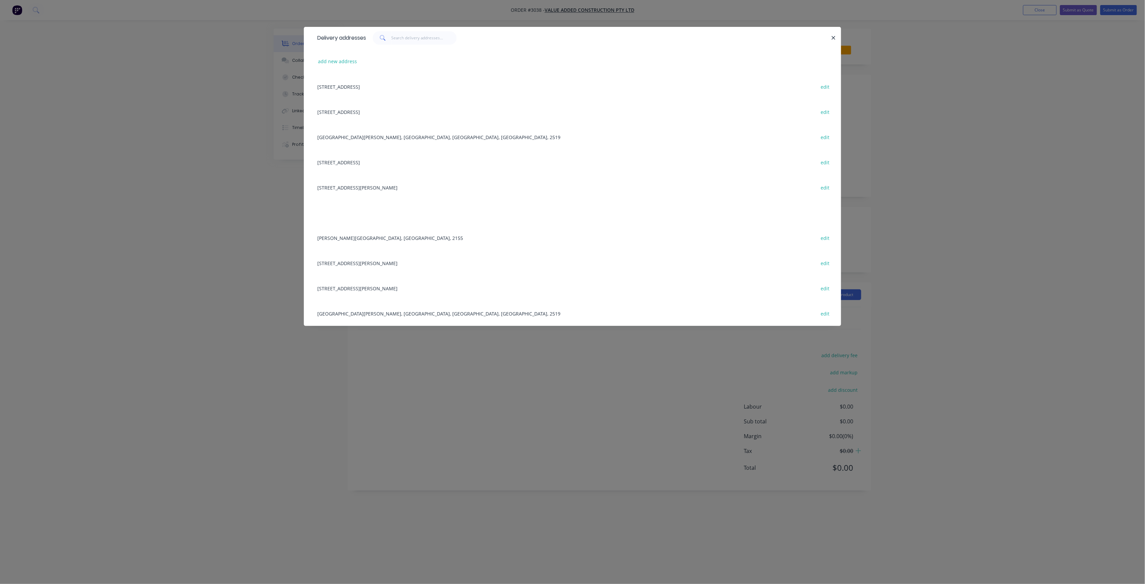
click at [417, 136] on div "[GEOGRAPHIC_DATA][PERSON_NAME], [GEOGRAPHIC_DATA], [GEOGRAPHIC_DATA], [GEOGRAPH…" at bounding box center [572, 136] width 517 height 25
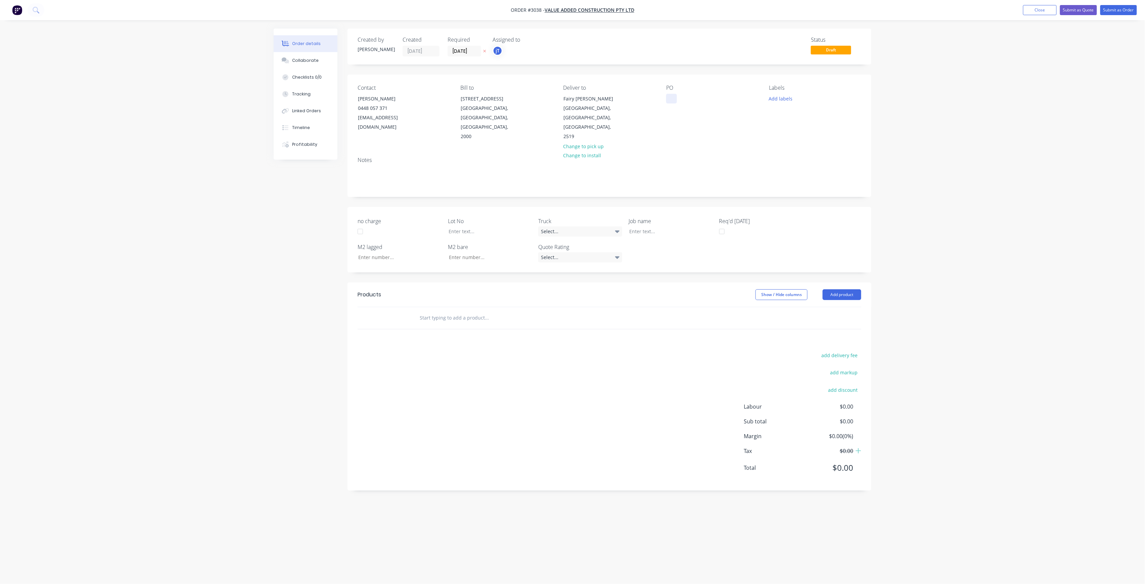
click at [670, 99] on div at bounding box center [671, 99] width 11 height 10
click at [721, 100] on div "ST GEROEG PERFORMACE CENTRE" at bounding box center [708, 106] width 84 height 24
click at [685, 106] on div "ST GEROEG PERFORMANCE CENTRE" at bounding box center [708, 106] width 84 height 24
click at [709, 102] on div "ST GEROEG PERFORMANCE CENTRE" at bounding box center [708, 106] width 84 height 24
click at [703, 105] on div "ST GEROEG PERFORMANCE CENTRE" at bounding box center [708, 106] width 84 height 24
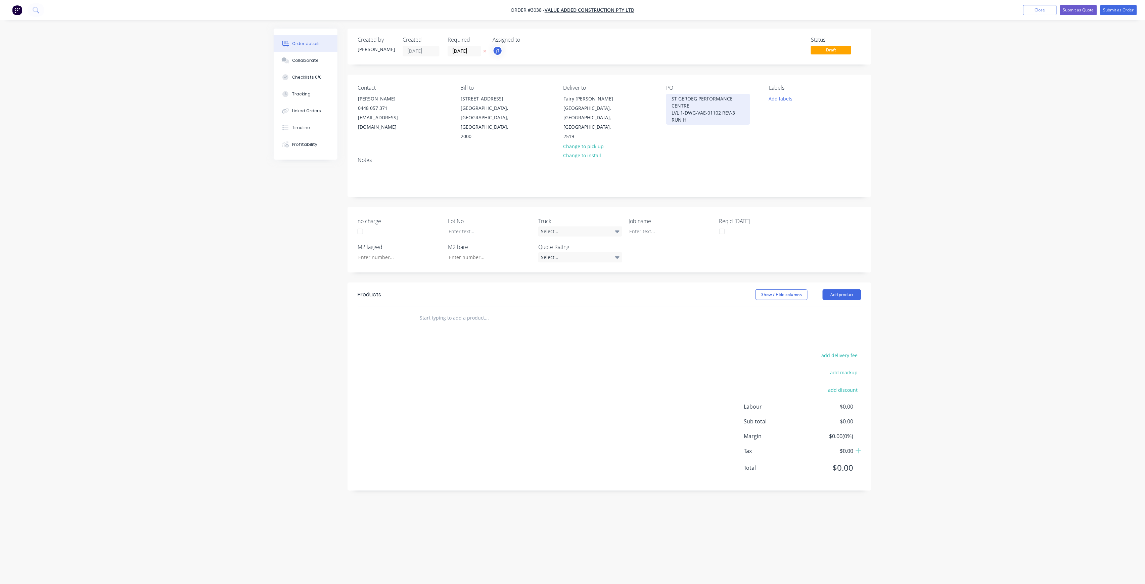
drag, startPoint x: 690, startPoint y: 120, endPoint x: 672, endPoint y: 99, distance: 27.7
click at [672, 99] on div "ST GEROEG PERFORMANCE CENTRE LVL 1-DWG-VAE-01102 REV-3 RUN H" at bounding box center [708, 109] width 84 height 31
copy div "ST GEROEG PERFORMANCE CENTRE LVL 1-DWG-VAE-01102 REV-3 RUN H"
drag, startPoint x: 691, startPoint y: 216, endPoint x: 687, endPoint y: 219, distance: 5.2
click at [689, 218] on div "Job name" at bounding box center [671, 226] width 84 height 19
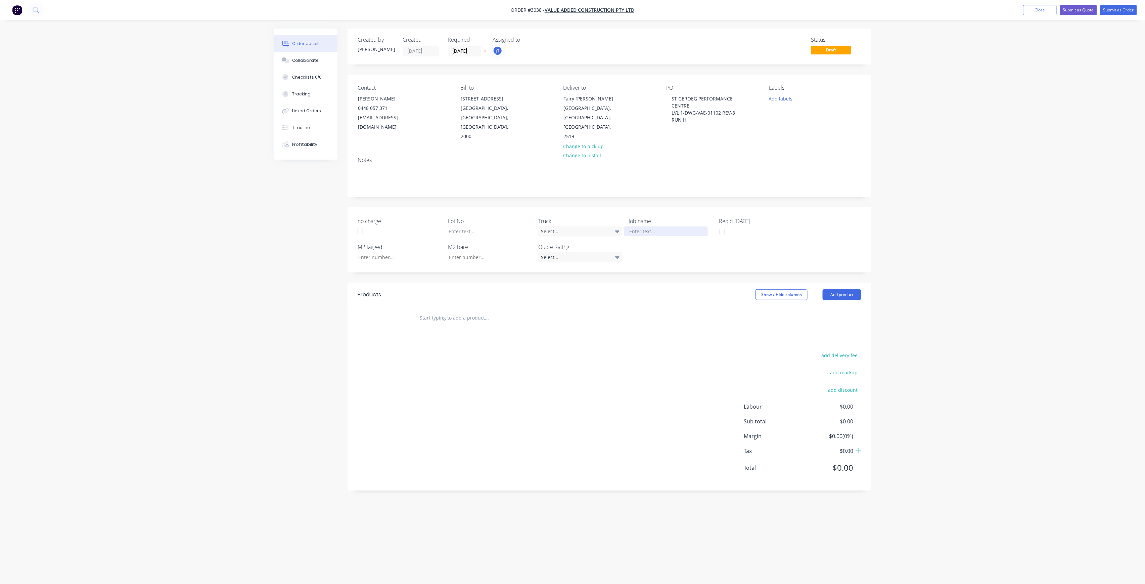
click at [687, 226] on div at bounding box center [666, 231] width 84 height 10
paste div
drag, startPoint x: 647, startPoint y: 228, endPoint x: 650, endPoint y: 228, distance: 3.7
click at [647, 228] on div "ST GEROEG PERFORMANCE CENTRE LVL 1-DWG-VAE-01102 REV-3 RUN H" at bounding box center [666, 238] width 84 height 24
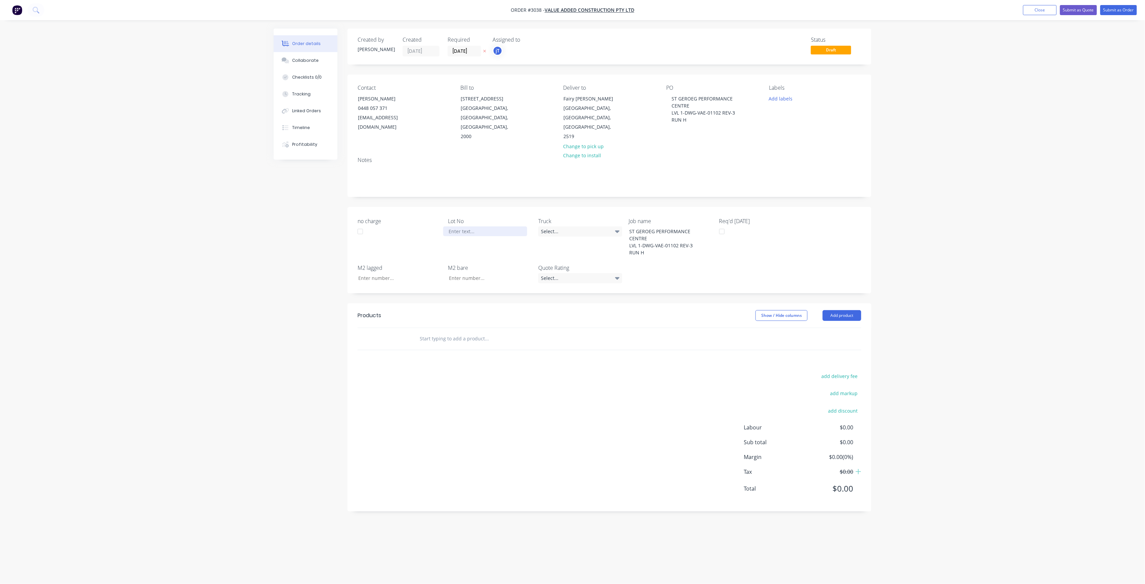
click at [481, 228] on div "Lot No" at bounding box center [490, 237] width 84 height 40
click at [490, 226] on div at bounding box center [485, 231] width 84 height 10
click at [782, 101] on button "Add labels" at bounding box center [780, 98] width 31 height 9
click at [798, 115] on input "text" at bounding box center [825, 118] width 70 height 13
click at [798, 159] on div "LOT-528" at bounding box center [798, 158] width 21 height 7
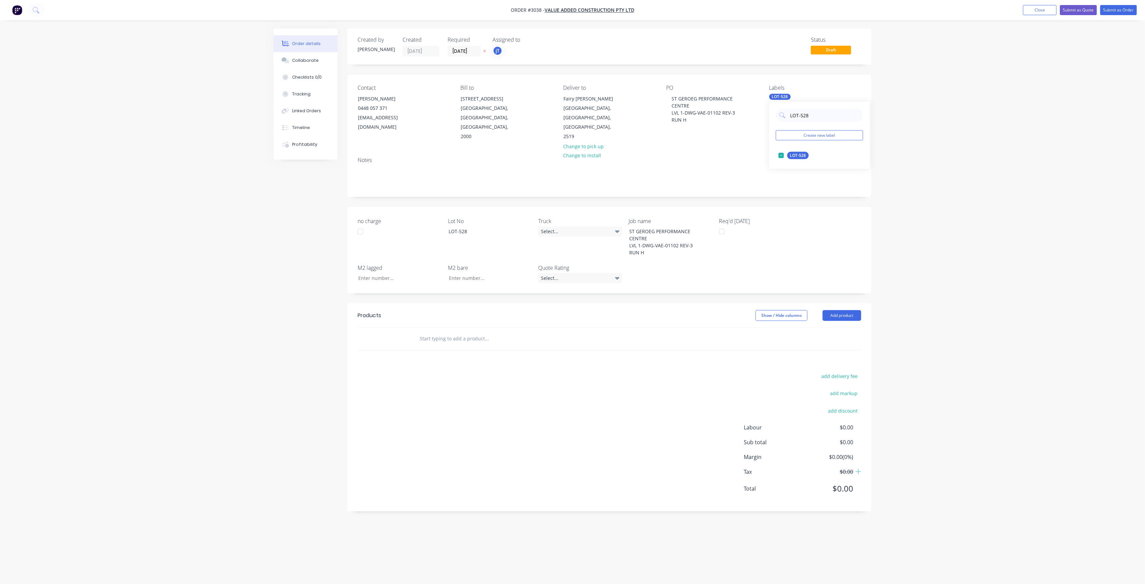
drag, startPoint x: 814, startPoint y: 118, endPoint x: 793, endPoint y: 123, distance: 21.6
click at [793, 123] on div "LOT-528 Create new label LOT-528 edit" at bounding box center [819, 135] width 101 height 67
type input "L"
click at [813, 153] on div "Main Contract" at bounding box center [804, 155] width 33 height 7
click at [794, 117] on input "MAIN" at bounding box center [825, 114] width 70 height 13
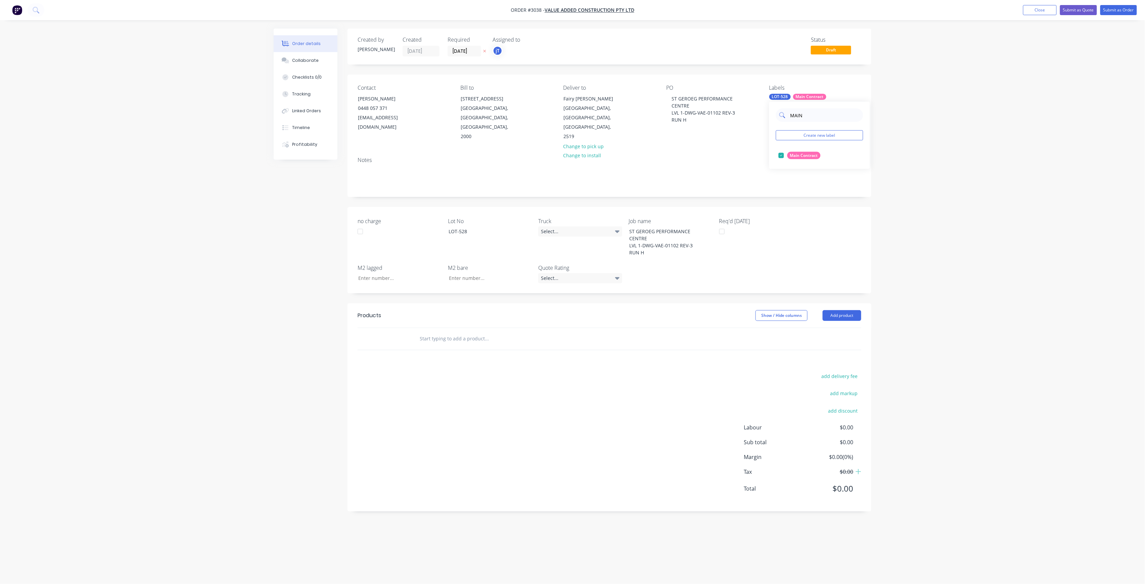
type input "M"
type input "50"
click at [798, 179] on div "50INT" at bounding box center [796, 182] width 17 height 7
click at [441, 332] on input "text" at bounding box center [486, 338] width 134 height 13
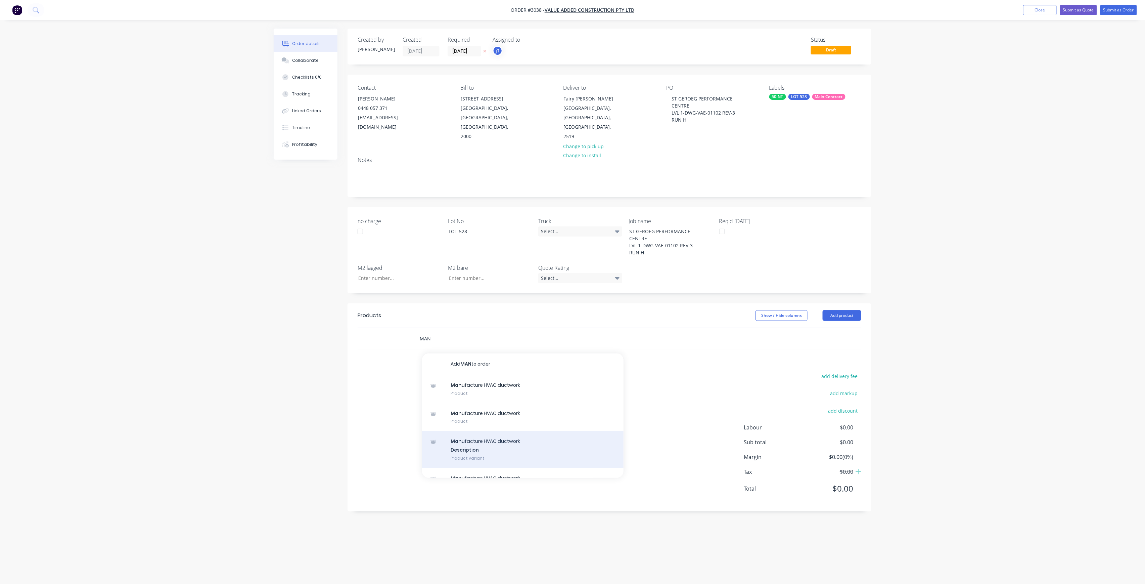
type input "MAN"
click at [501, 437] on div "Man ufacture HVAC ductwork Description Product variant" at bounding box center [523, 449] width 202 height 37
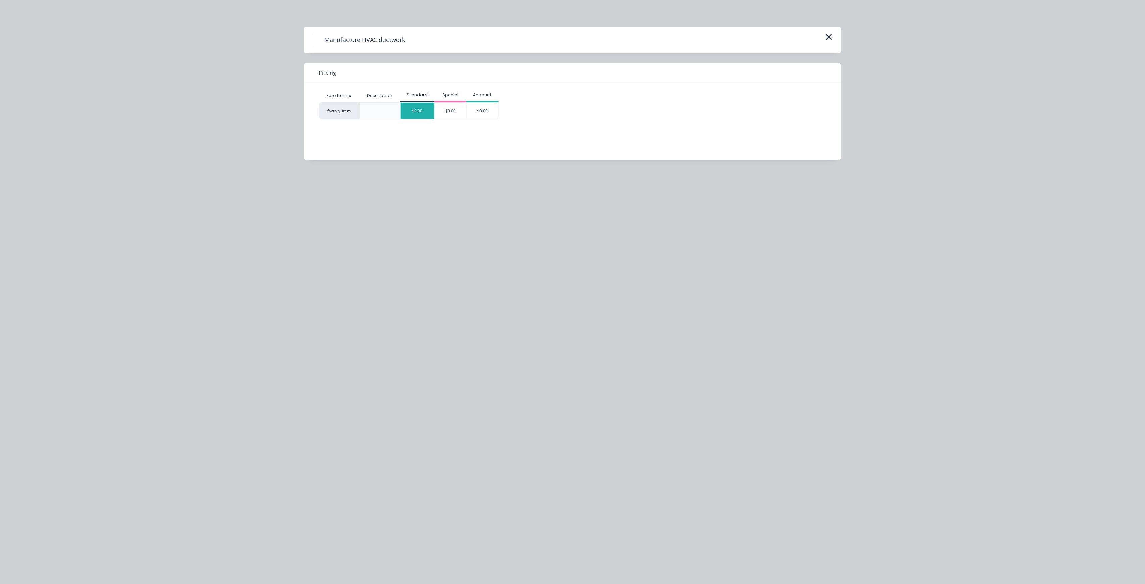
click at [431, 113] on div "$0.00" at bounding box center [418, 111] width 34 height 16
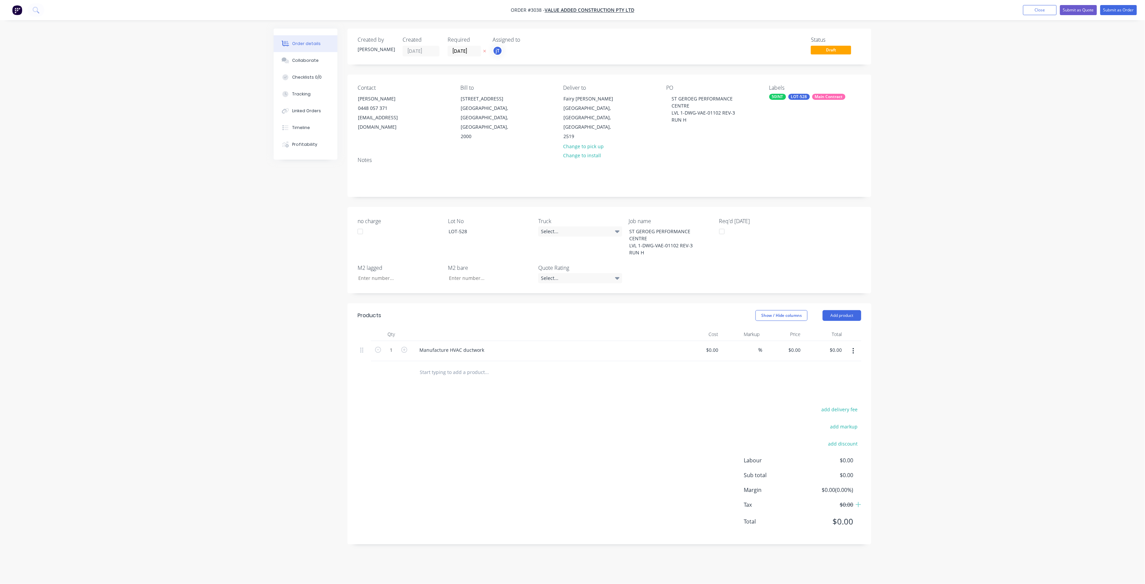
click at [1133, 3] on nav "Order #3038 - Value Added Construction Pty Ltd Add product Close Submit as Quot…" at bounding box center [572, 10] width 1145 height 20
click at [1125, 10] on button "Submit as Order" at bounding box center [1119, 10] width 37 height 10
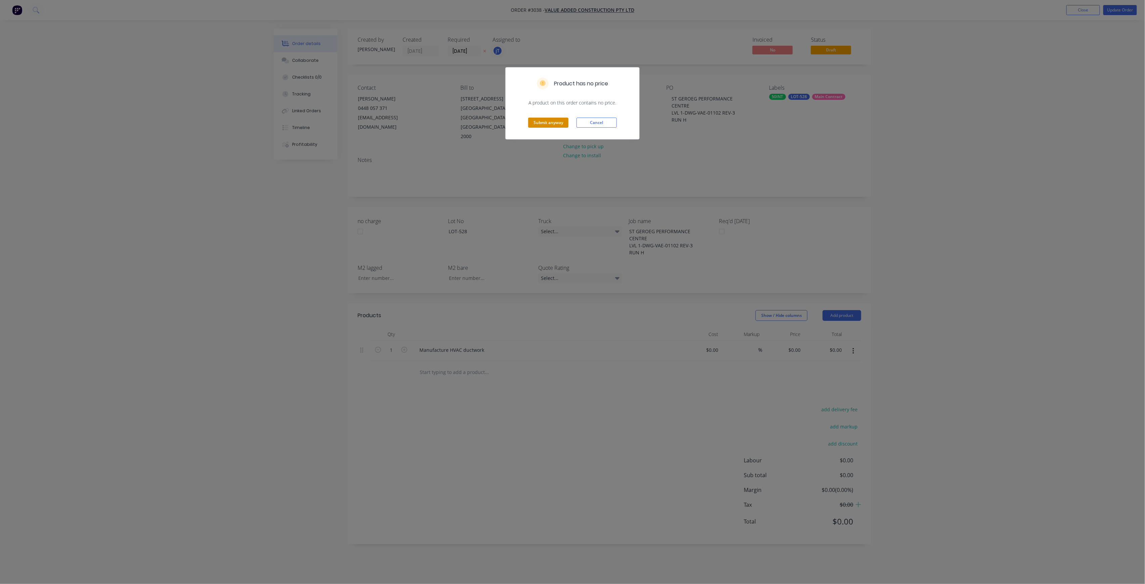
click at [535, 126] on button "Submit anyway" at bounding box center [548, 123] width 40 height 10
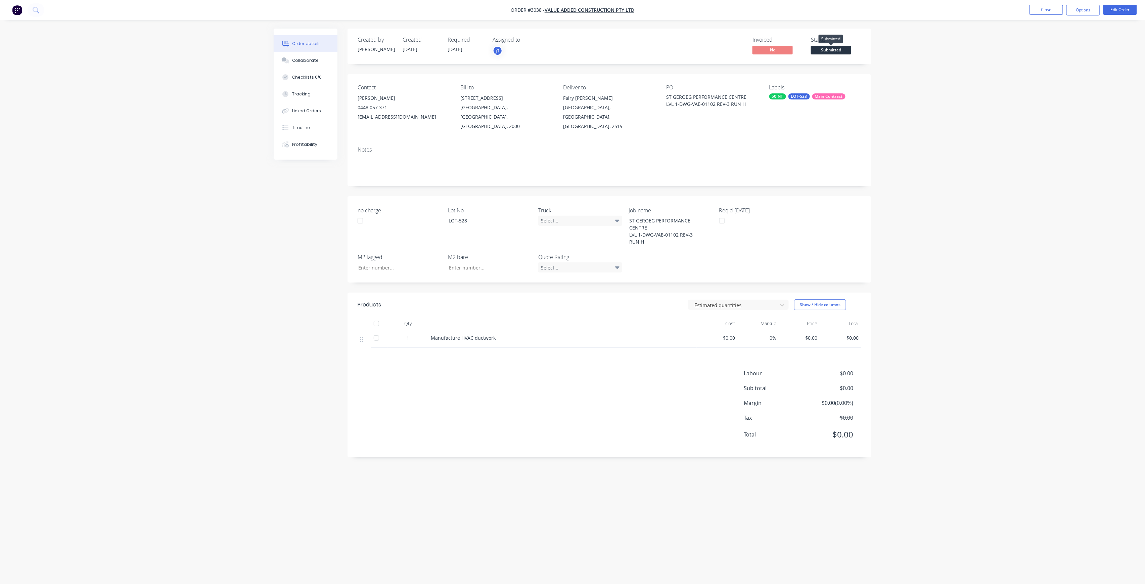
click at [831, 51] on span "Submitted" at bounding box center [831, 50] width 40 height 8
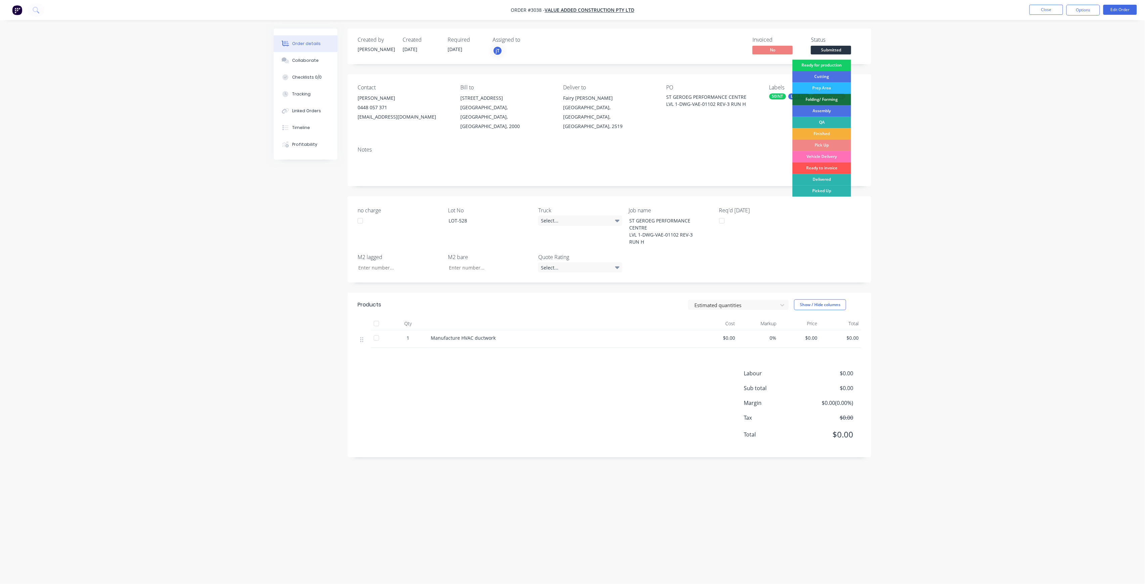
click at [830, 68] on div "Ready for production" at bounding box center [822, 64] width 59 height 11
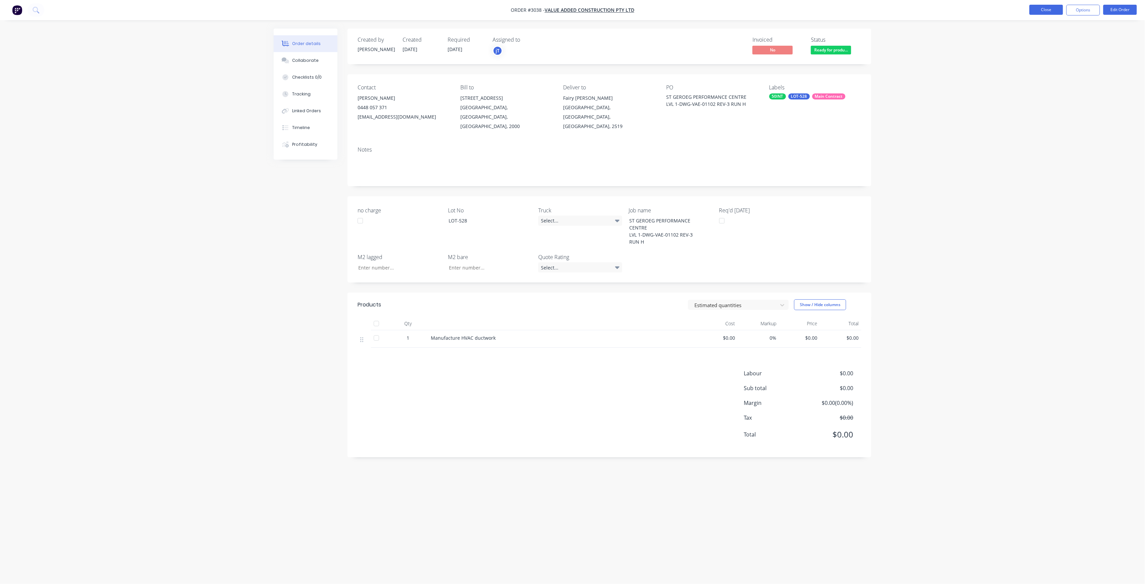
click at [1047, 10] on button "Close" at bounding box center [1047, 10] width 34 height 10
